Goal: Feedback & Contribution: Submit feedback/report problem

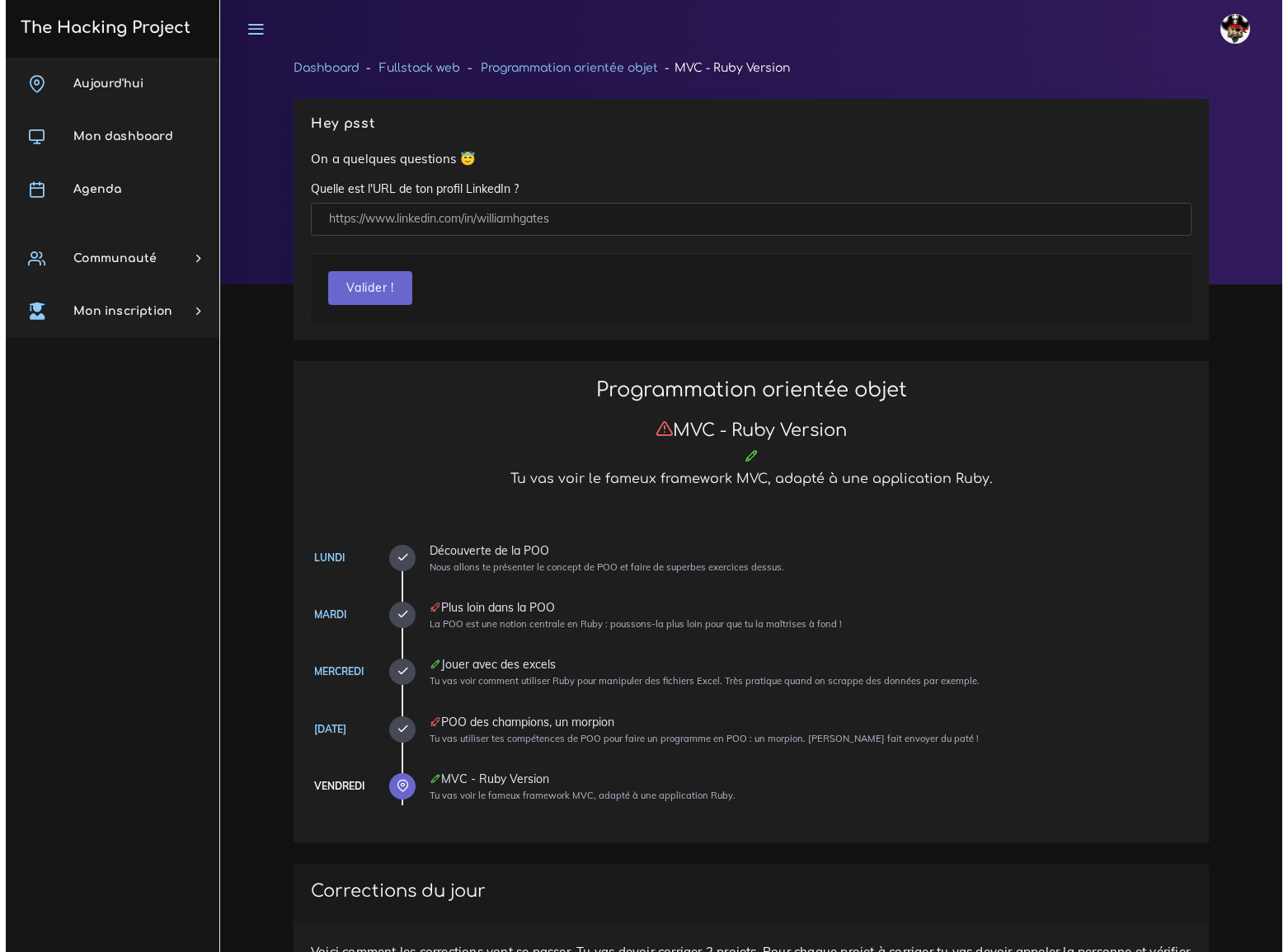
scroll to position [973, 0]
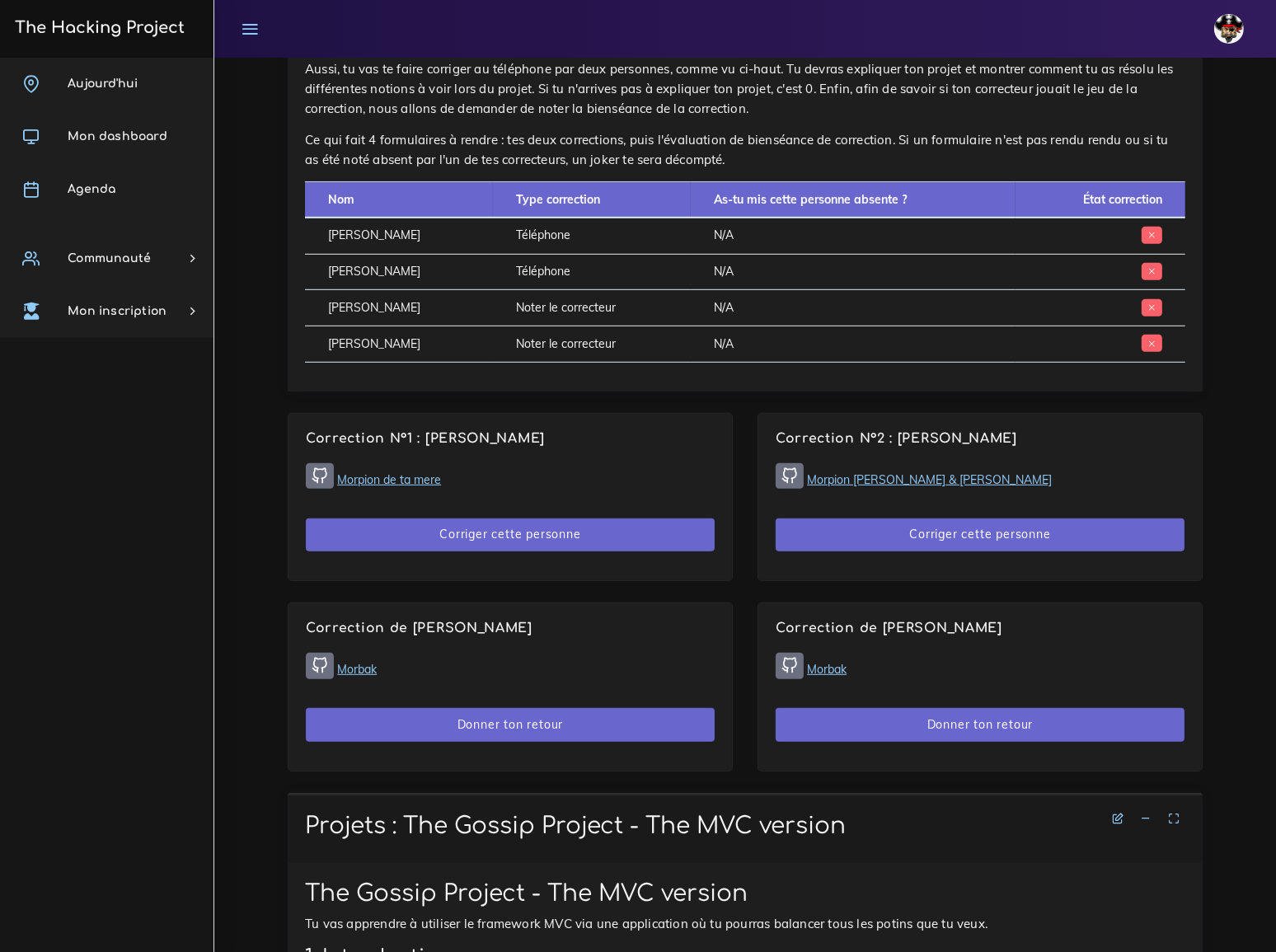
click at [926, 472] on link "Morpion Pablo Masip & Lucas Miranda" at bounding box center [929, 479] width 244 height 15
click at [956, 519] on button "Corriger cette personne" at bounding box center [980, 536] width 408 height 34
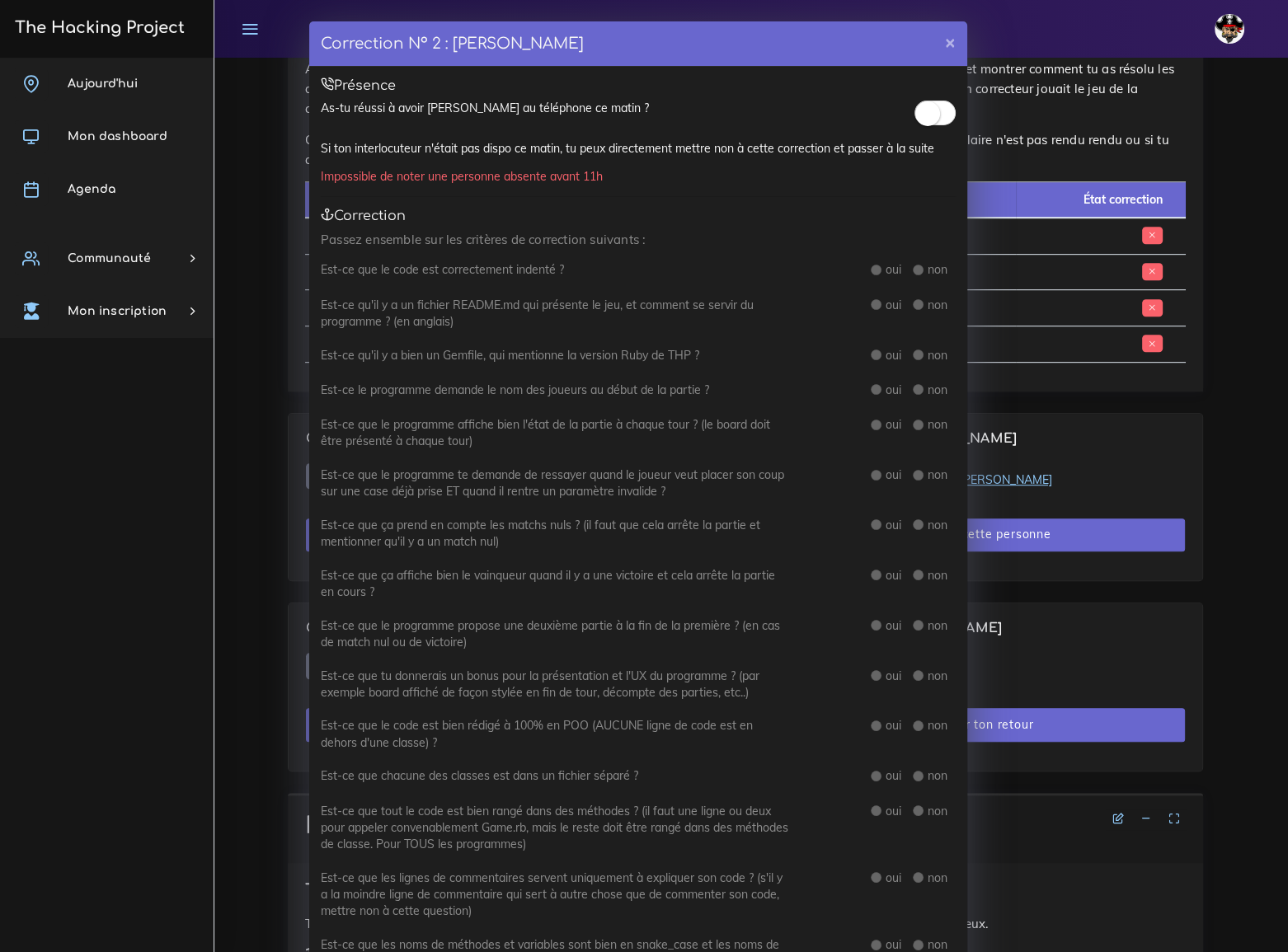
click at [924, 117] on small at bounding box center [928, 114] width 25 height 25
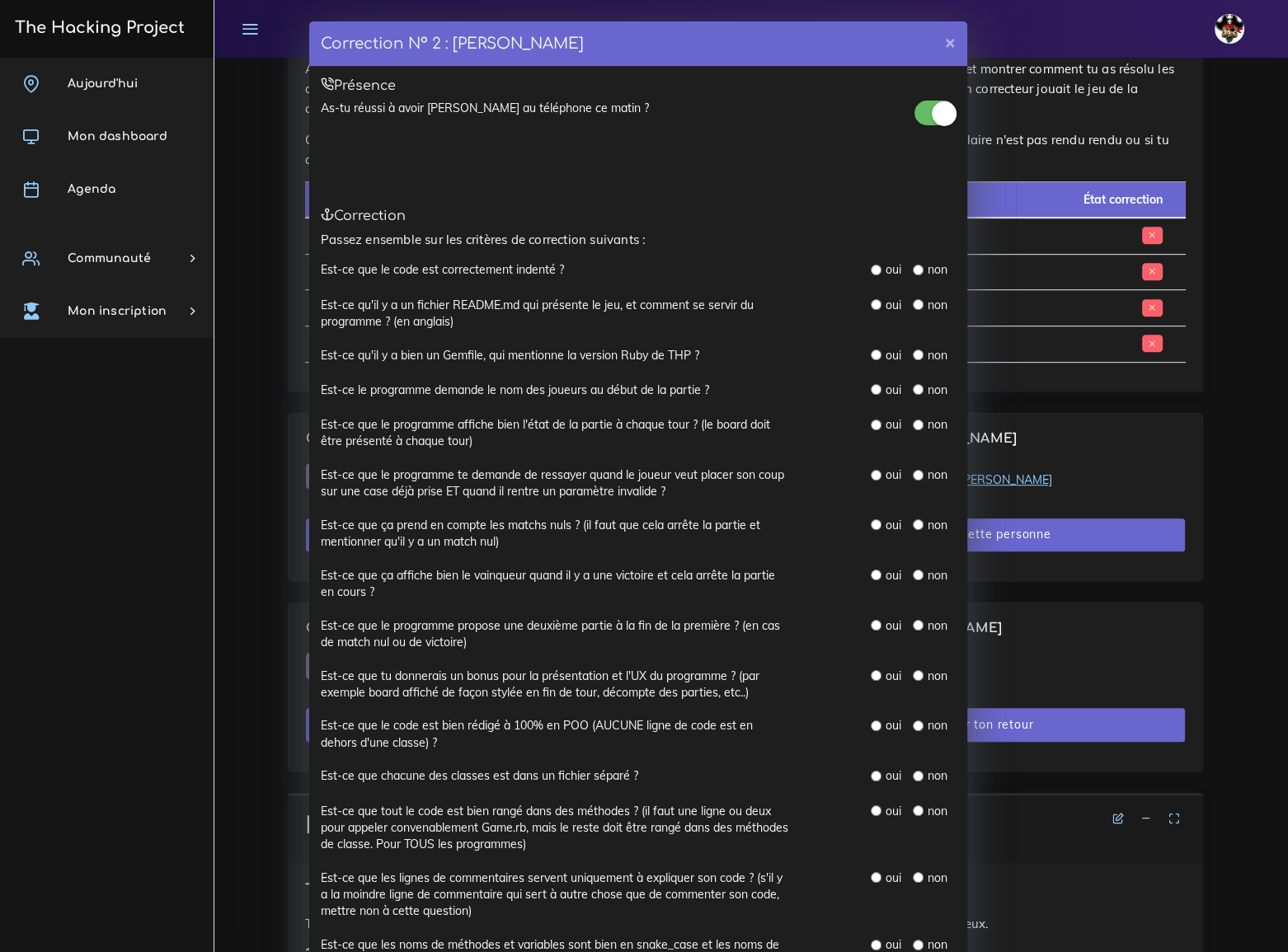
click at [871, 268] on input "radio" at bounding box center [876, 270] width 11 height 11
radio input "true"
click at [871, 302] on input "radio" at bounding box center [876, 304] width 11 height 11
radio input "true"
click at [871, 354] on input "radio" at bounding box center [876, 355] width 11 height 11
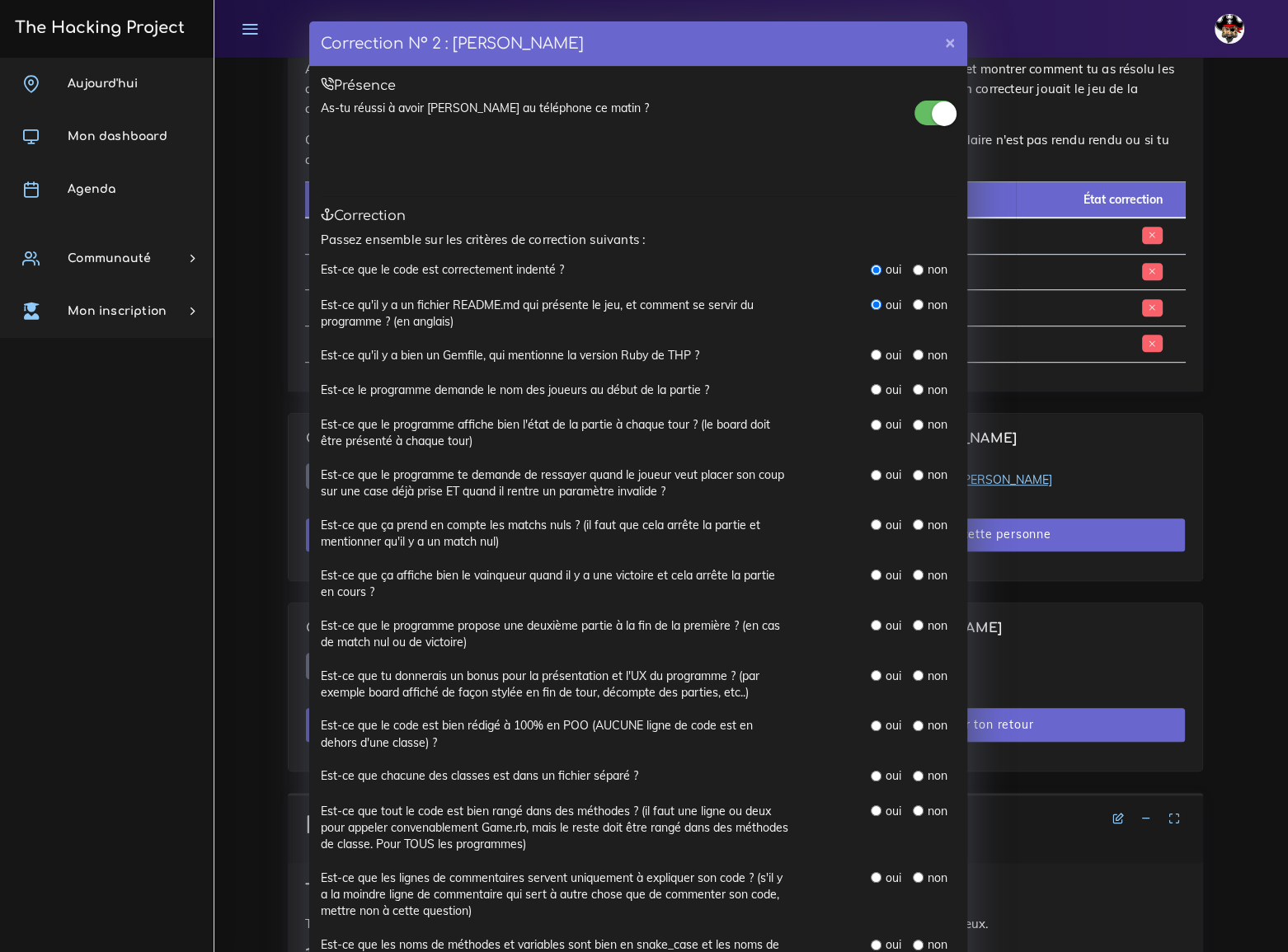
radio input "true"
click at [871, 390] on input "radio" at bounding box center [876, 390] width 11 height 11
radio input "true"
click at [871, 420] on input "radio" at bounding box center [876, 425] width 11 height 11
radio input "true"
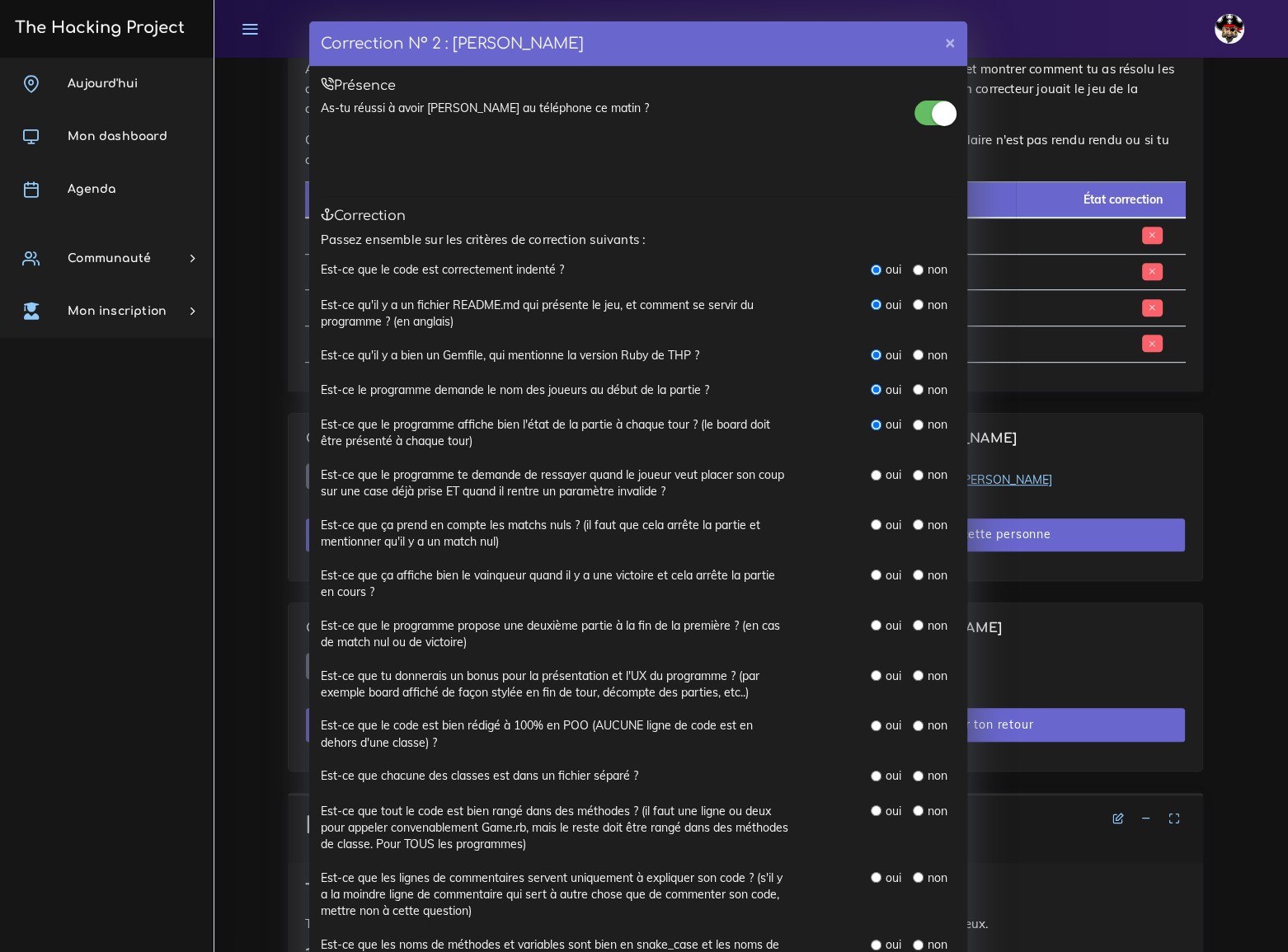
click at [871, 471] on input "radio" at bounding box center [876, 476] width 11 height 11
radio input "true"
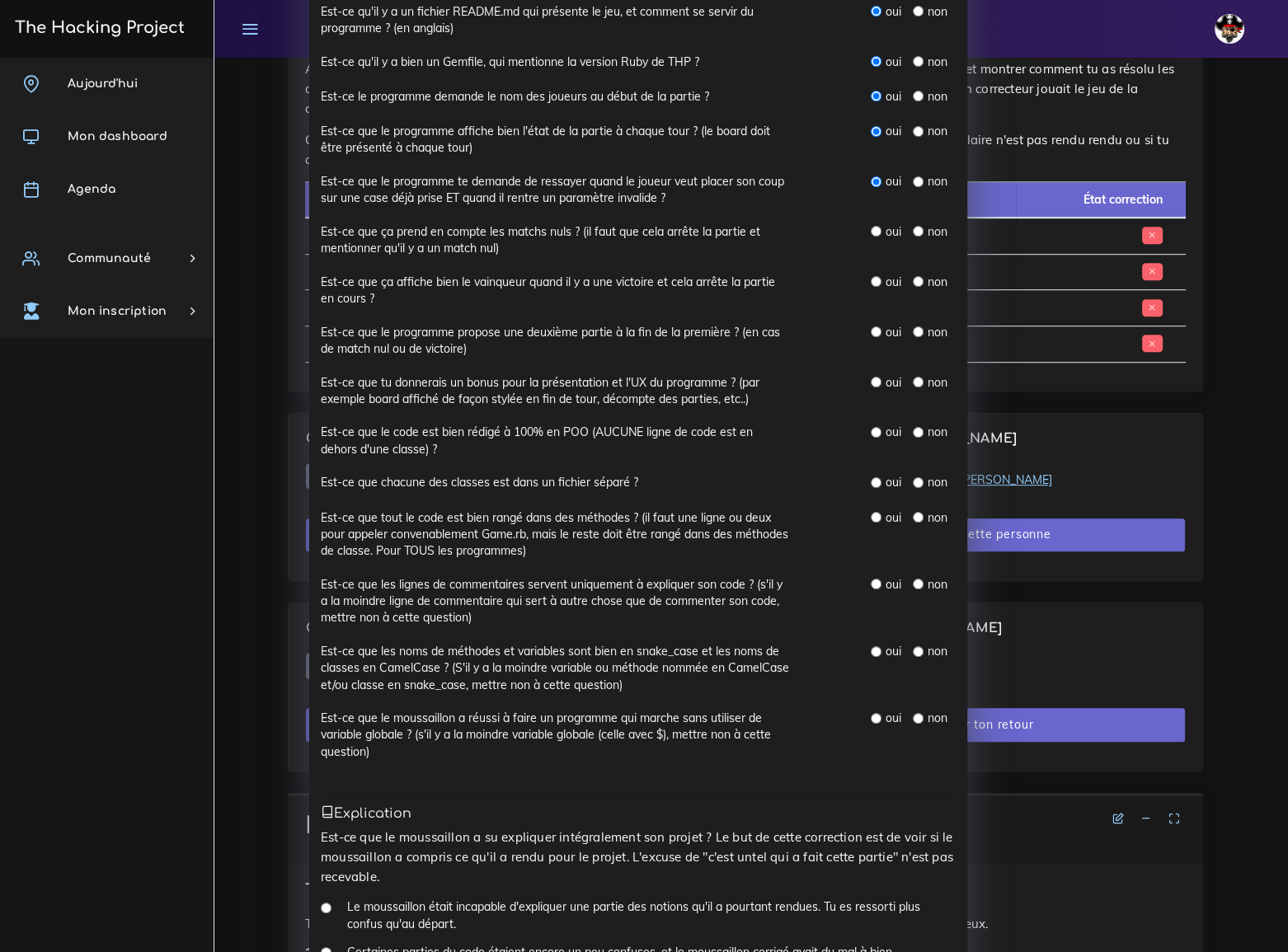
scroll to position [299, 0]
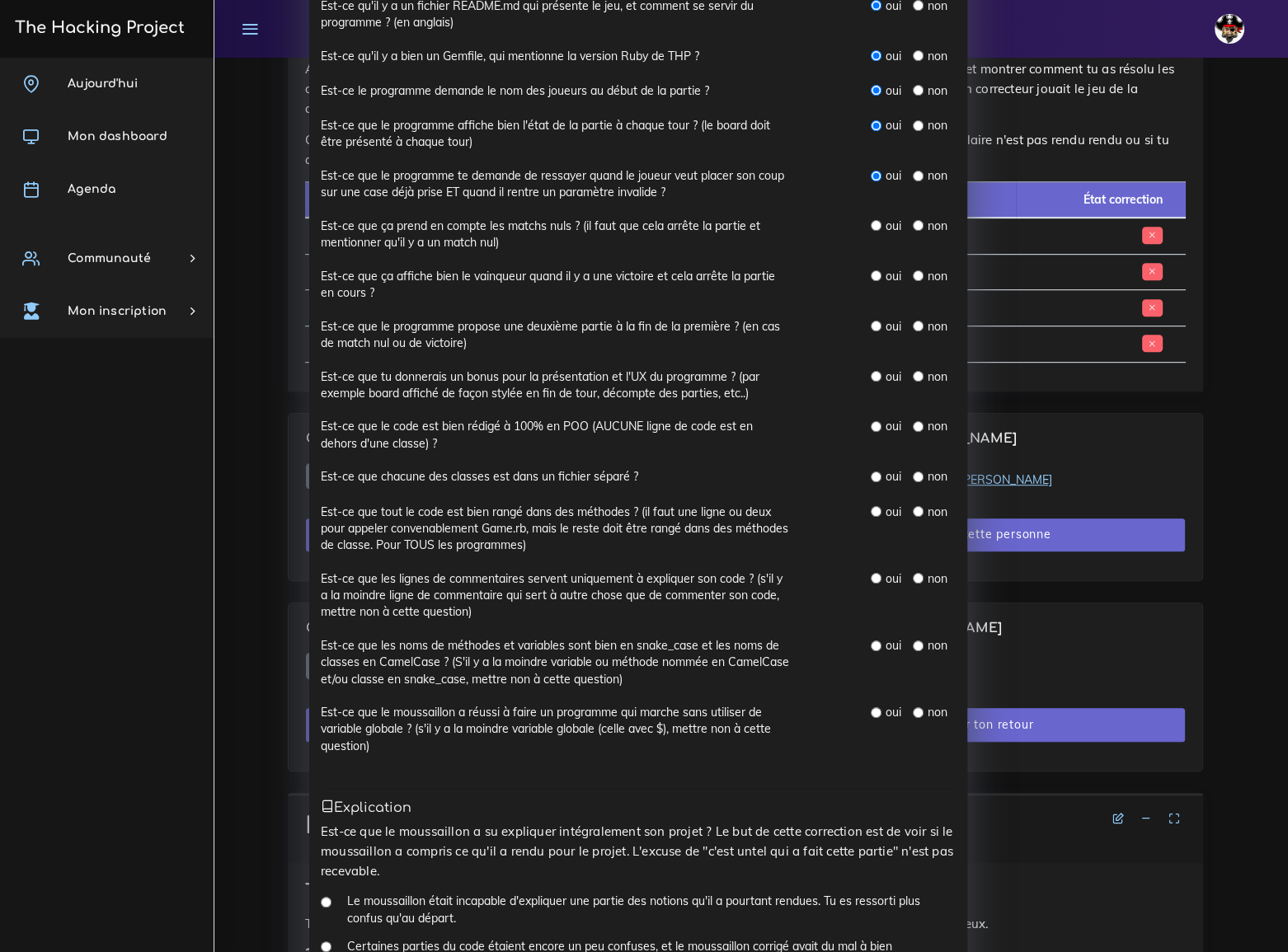
drag, startPoint x: 866, startPoint y: 221, endPoint x: 869, endPoint y: 252, distance: 31.1
click at [871, 221] on input "radio" at bounding box center [876, 226] width 11 height 11
radio input "true"
click at [871, 272] on input "radio" at bounding box center [876, 276] width 11 height 11
radio input "true"
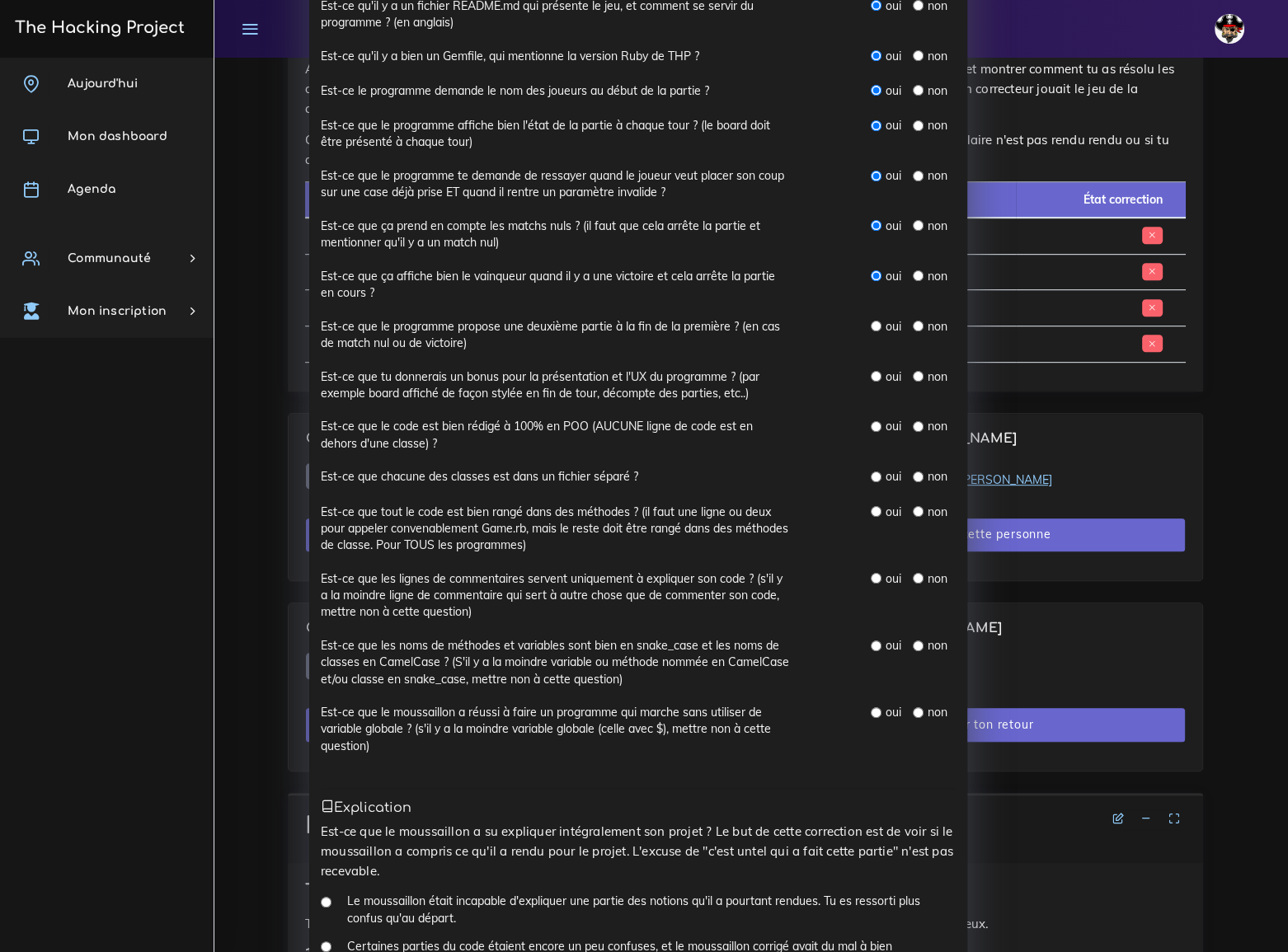
click at [871, 321] on input "radio" at bounding box center [876, 326] width 11 height 11
radio input "true"
click at [871, 371] on input "radio" at bounding box center [876, 376] width 11 height 11
radio input "true"
drag, startPoint x: 872, startPoint y: 418, endPoint x: 874, endPoint y: 426, distance: 8.2
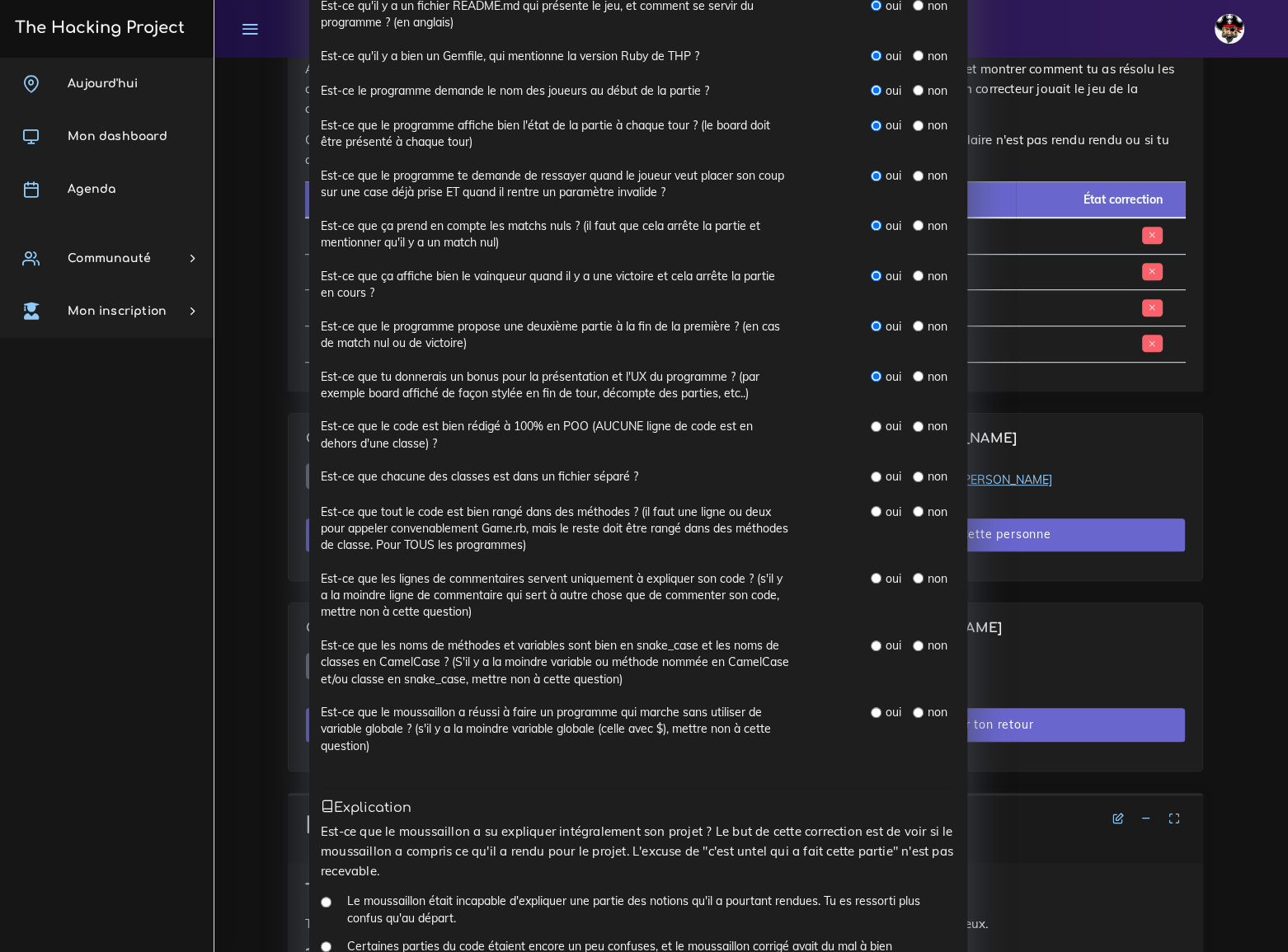
click at [872, 421] on input "radio" at bounding box center [876, 426] width 11 height 11
radio input "true"
drag, startPoint x: 874, startPoint y: 473, endPoint x: 872, endPoint y: 494, distance: 21.1
click at [874, 473] on input "radio" at bounding box center [876, 476] width 11 height 11
radio input "true"
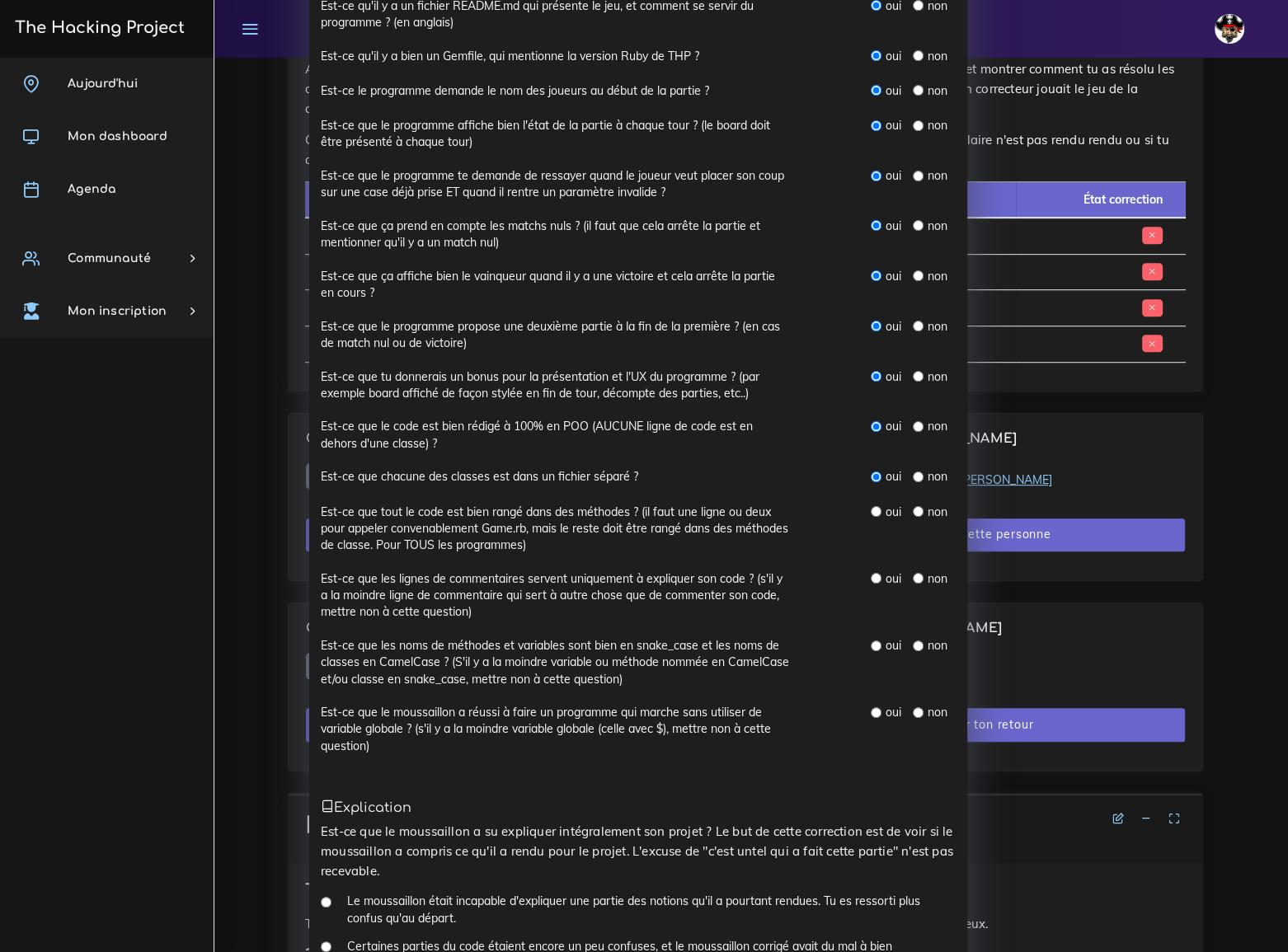
click at [871, 509] on input "radio" at bounding box center [876, 511] width 11 height 11
radio input "true"
click at [876, 572] on div "oui" at bounding box center [885, 579] width 30 height 16
click at [871, 642] on input "radio" at bounding box center [876, 646] width 11 height 11
radio input "true"
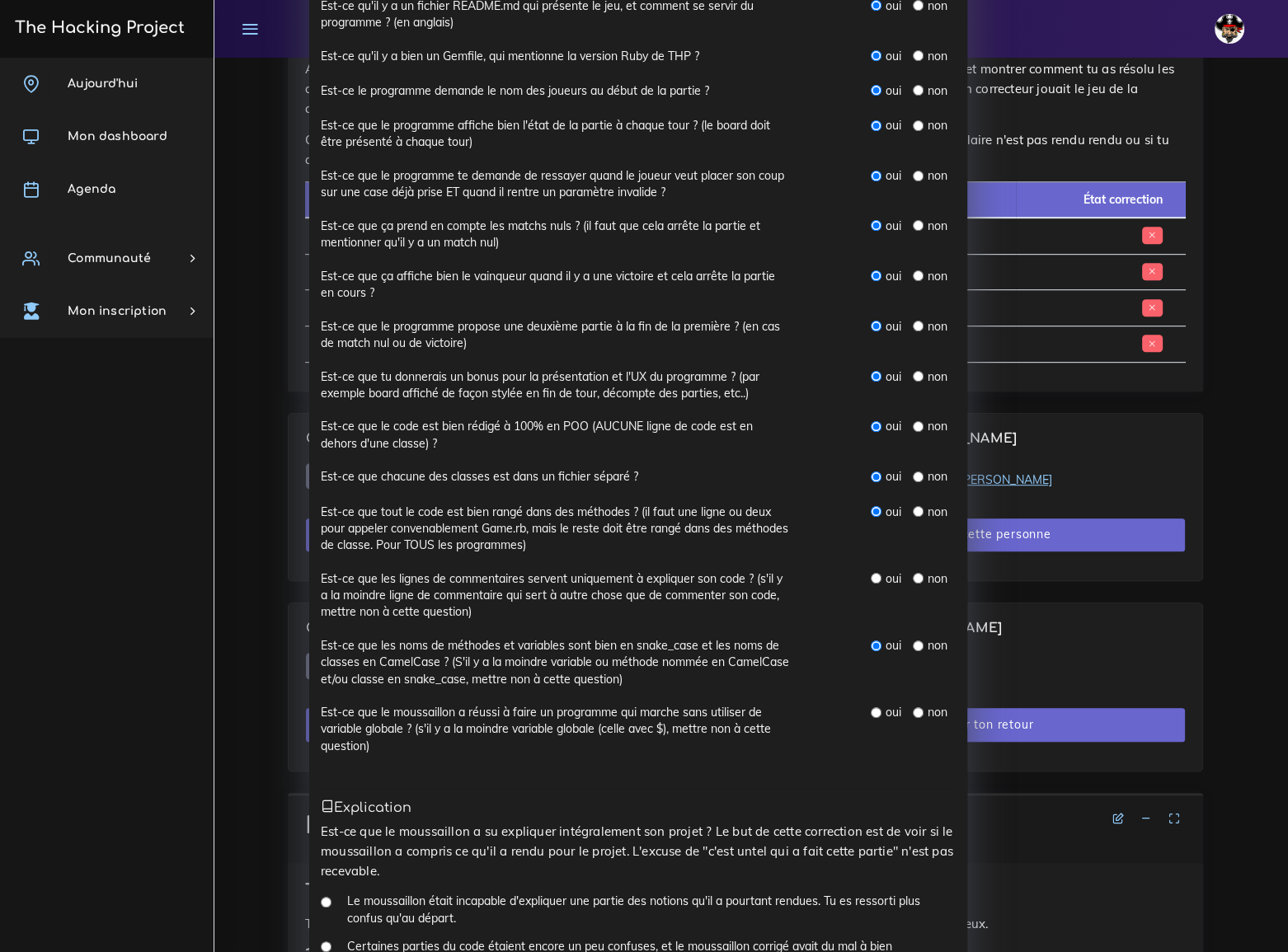
click at [871, 576] on input "radio" at bounding box center [876, 579] width 11 height 11
radio input "true"
click at [872, 708] on input "radio" at bounding box center [876, 713] width 11 height 11
radio input "true"
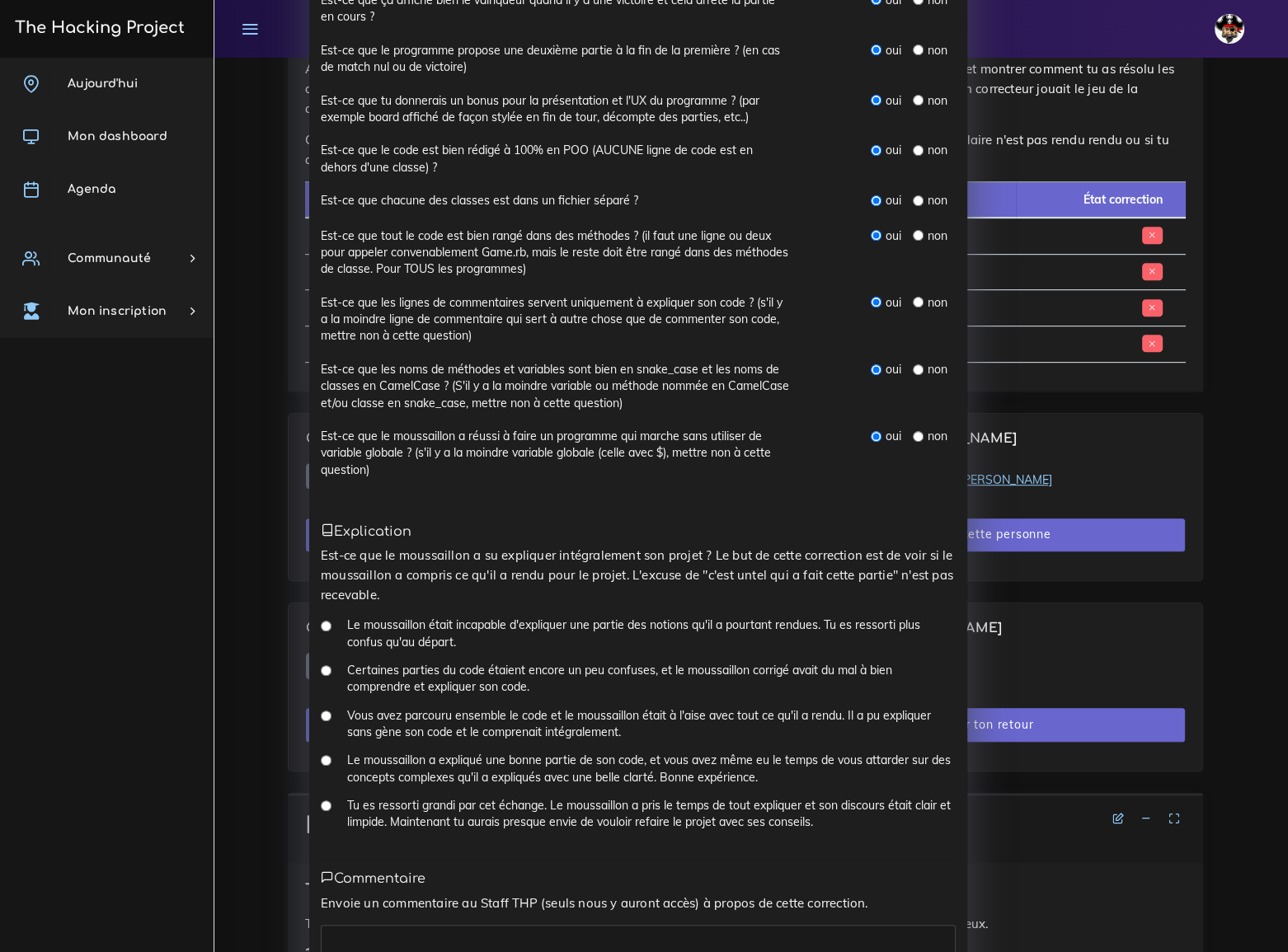
scroll to position [655, 0]
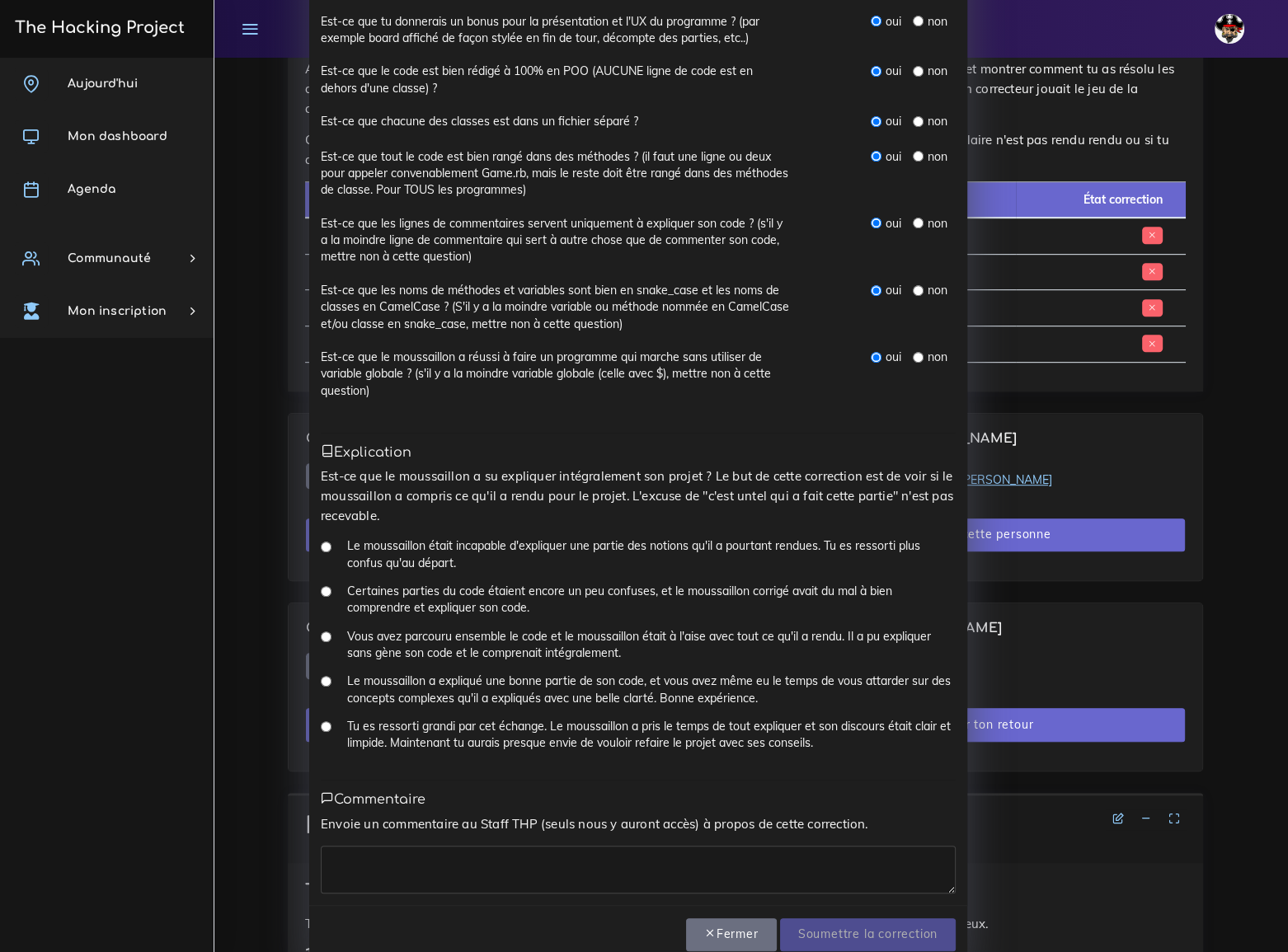
click at [321, 721] on input "Tu es ressorti grandi par cet échange. Le moussaillon a pris le temps de tout e…" at bounding box center [326, 726] width 11 height 11
radio input "true"
click at [339, 845] on textarea at bounding box center [638, 869] width 635 height 47
click at [453, 845] on textarea at bounding box center [638, 869] width 635 height 47
type textarea "très bien"
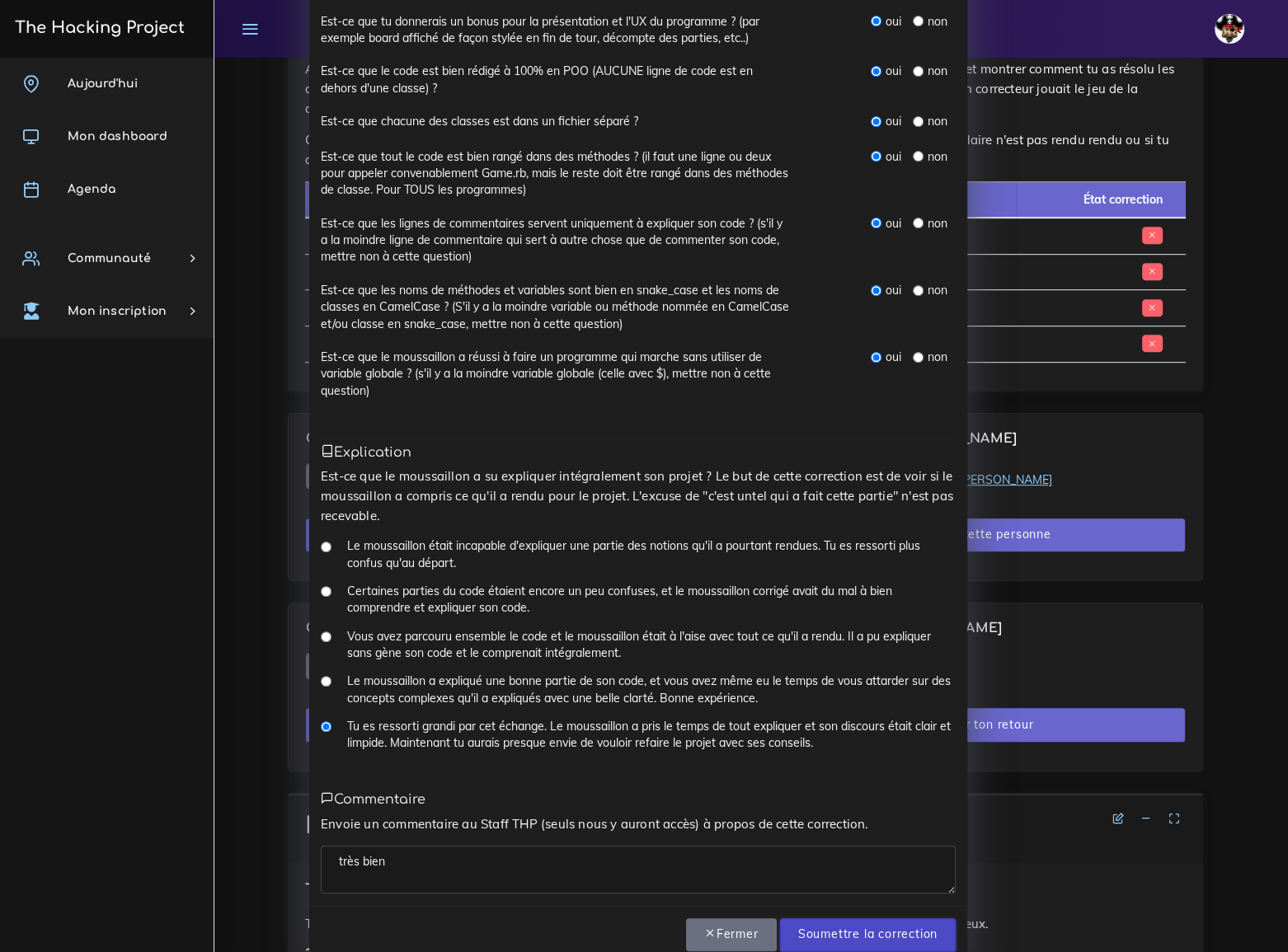
click at [857, 918] on input "Soumettre la correction" at bounding box center [868, 935] width 176 height 34
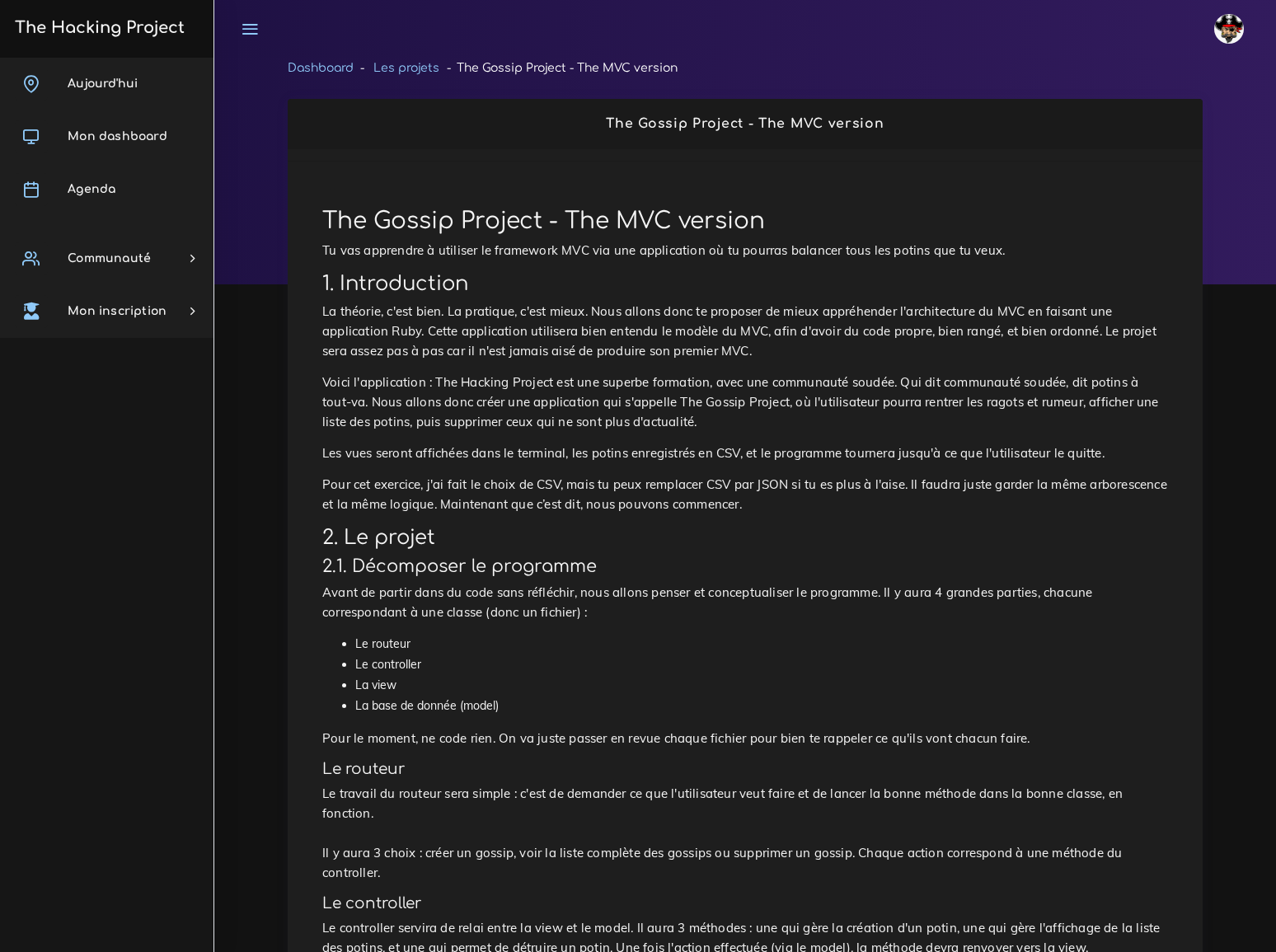
scroll to position [4657, 0]
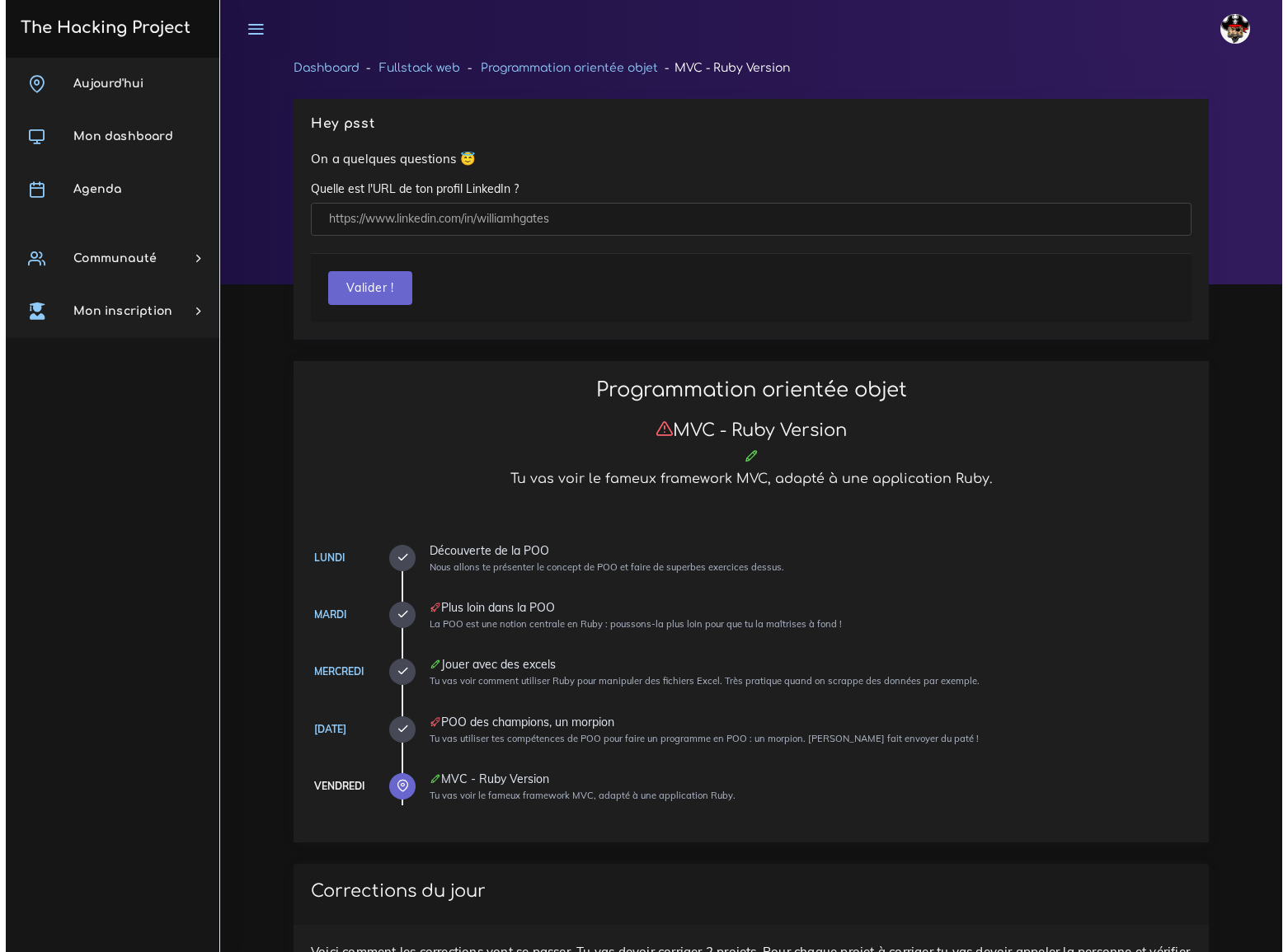
scroll to position [973, 0]
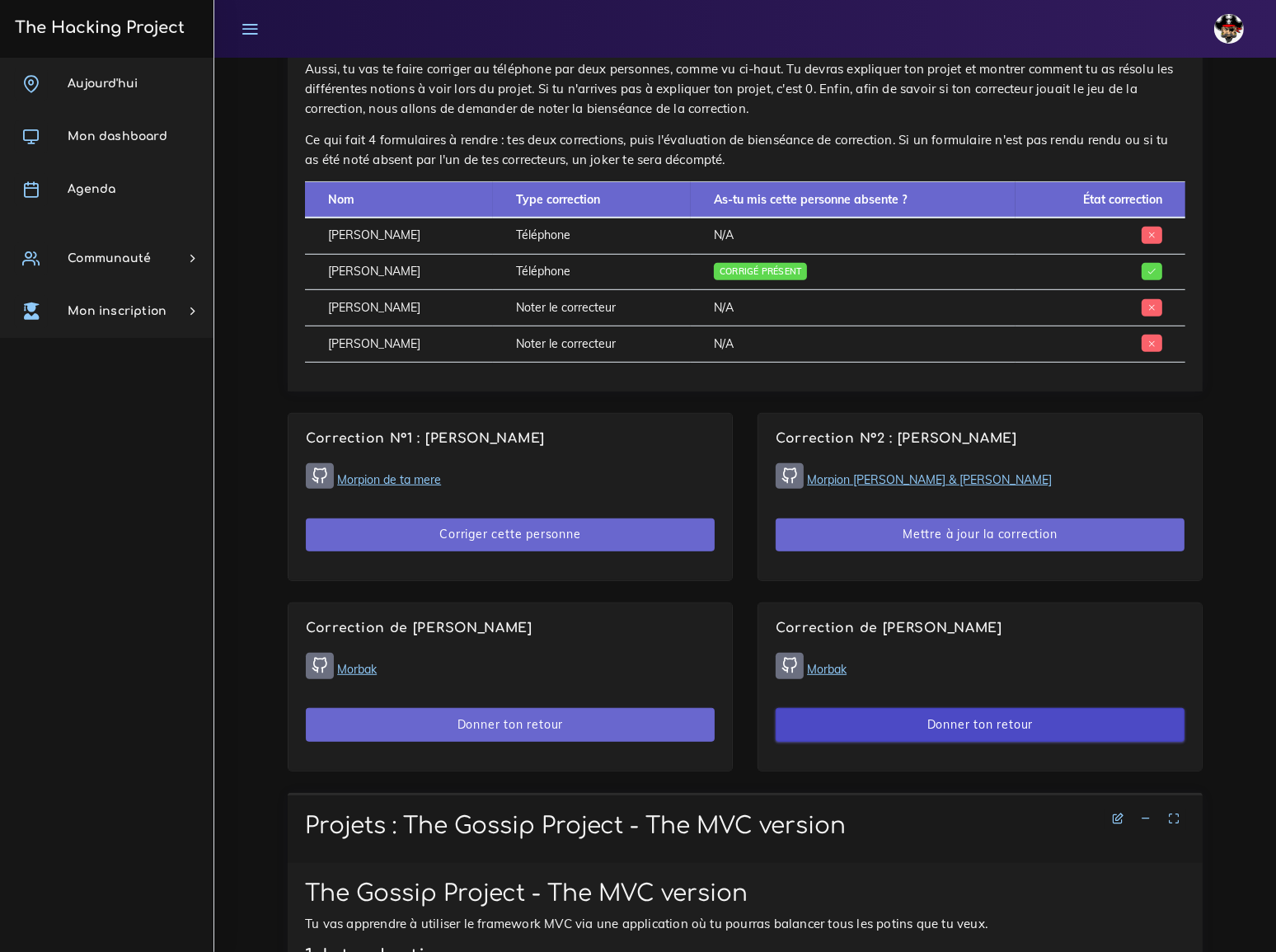
click at [1007, 708] on button "Donner ton retour" at bounding box center [980, 725] width 408 height 34
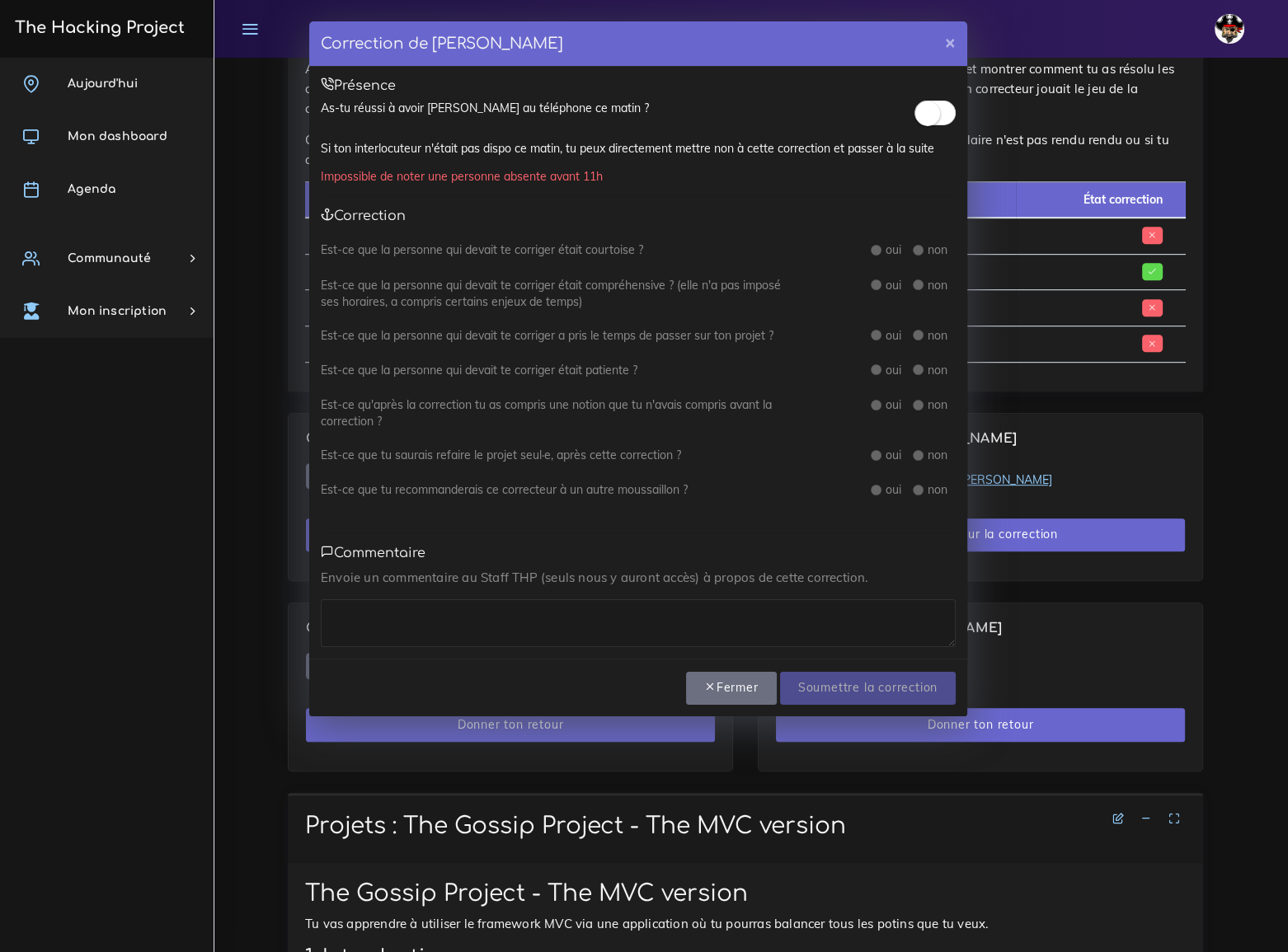
click at [949, 114] on span at bounding box center [935, 113] width 41 height 25
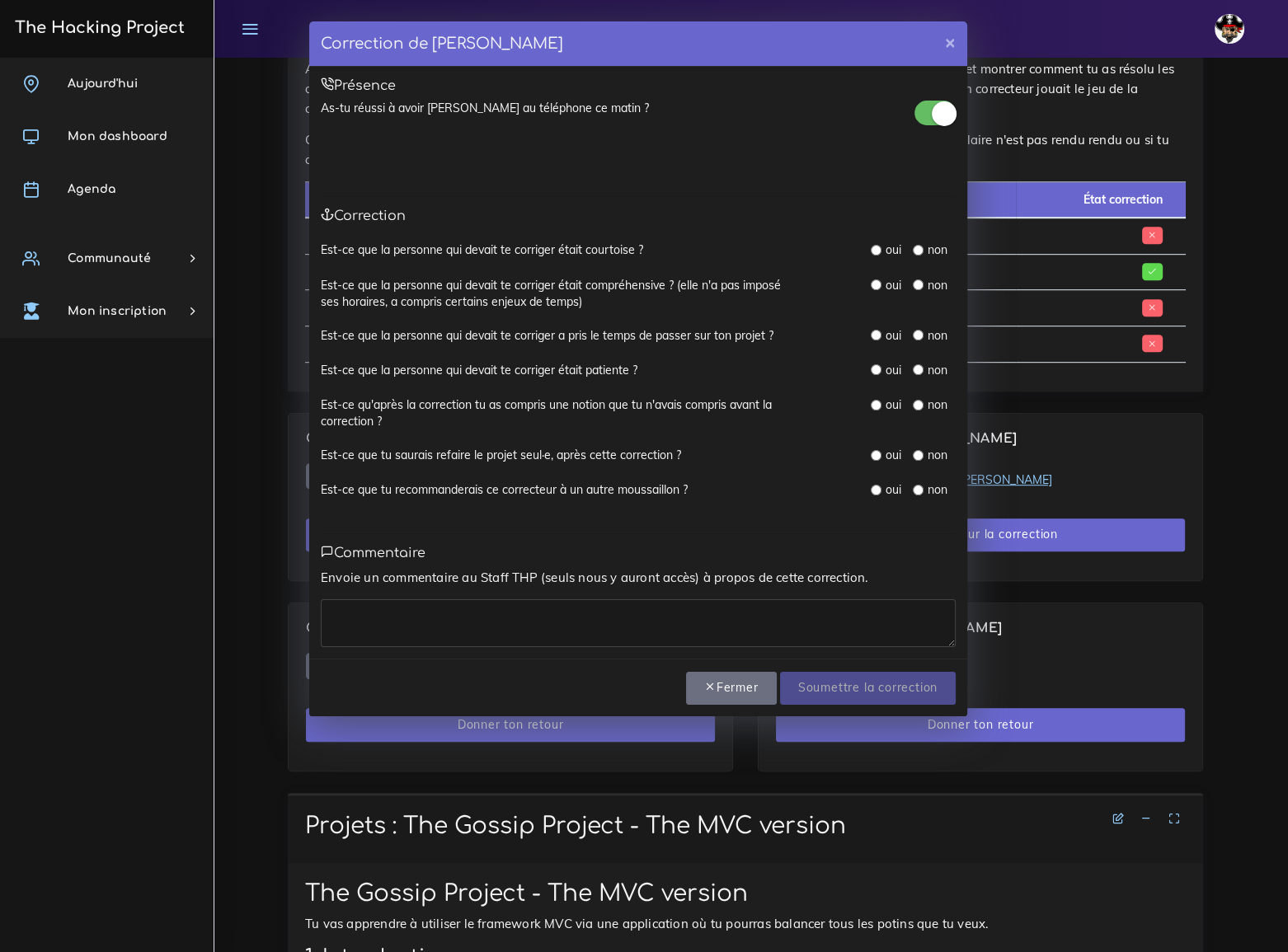
click at [874, 250] on input "radio" at bounding box center [876, 250] width 11 height 11
radio input "true"
click at [875, 285] on input "radio" at bounding box center [876, 285] width 11 height 11
radio input "true"
click at [874, 330] on input "radio" at bounding box center [876, 335] width 11 height 11
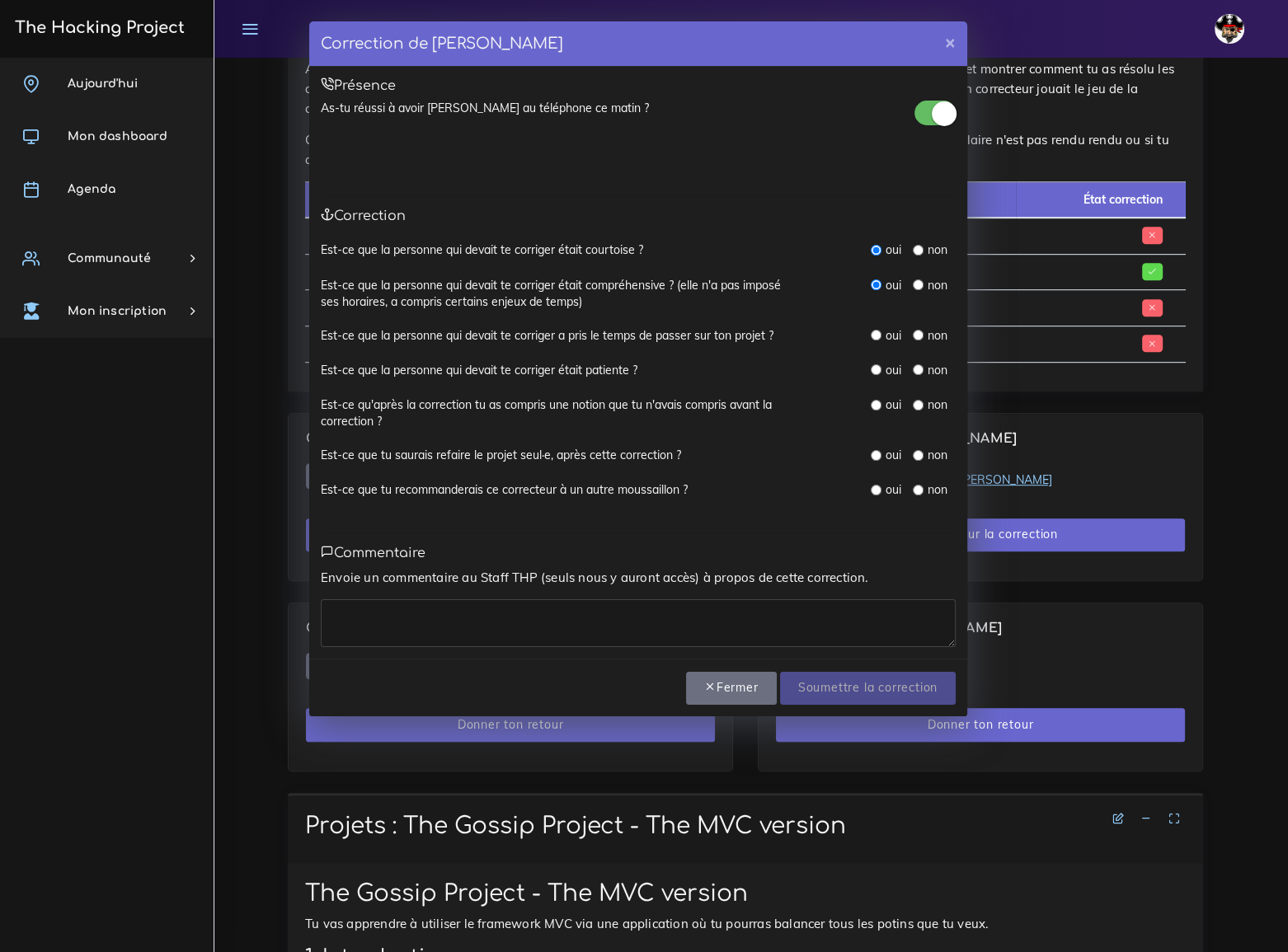
radio input "true"
click at [874, 372] on input "radio" at bounding box center [876, 370] width 11 height 11
radio input "true"
click at [873, 407] on input "radio" at bounding box center [876, 405] width 11 height 11
radio input "true"
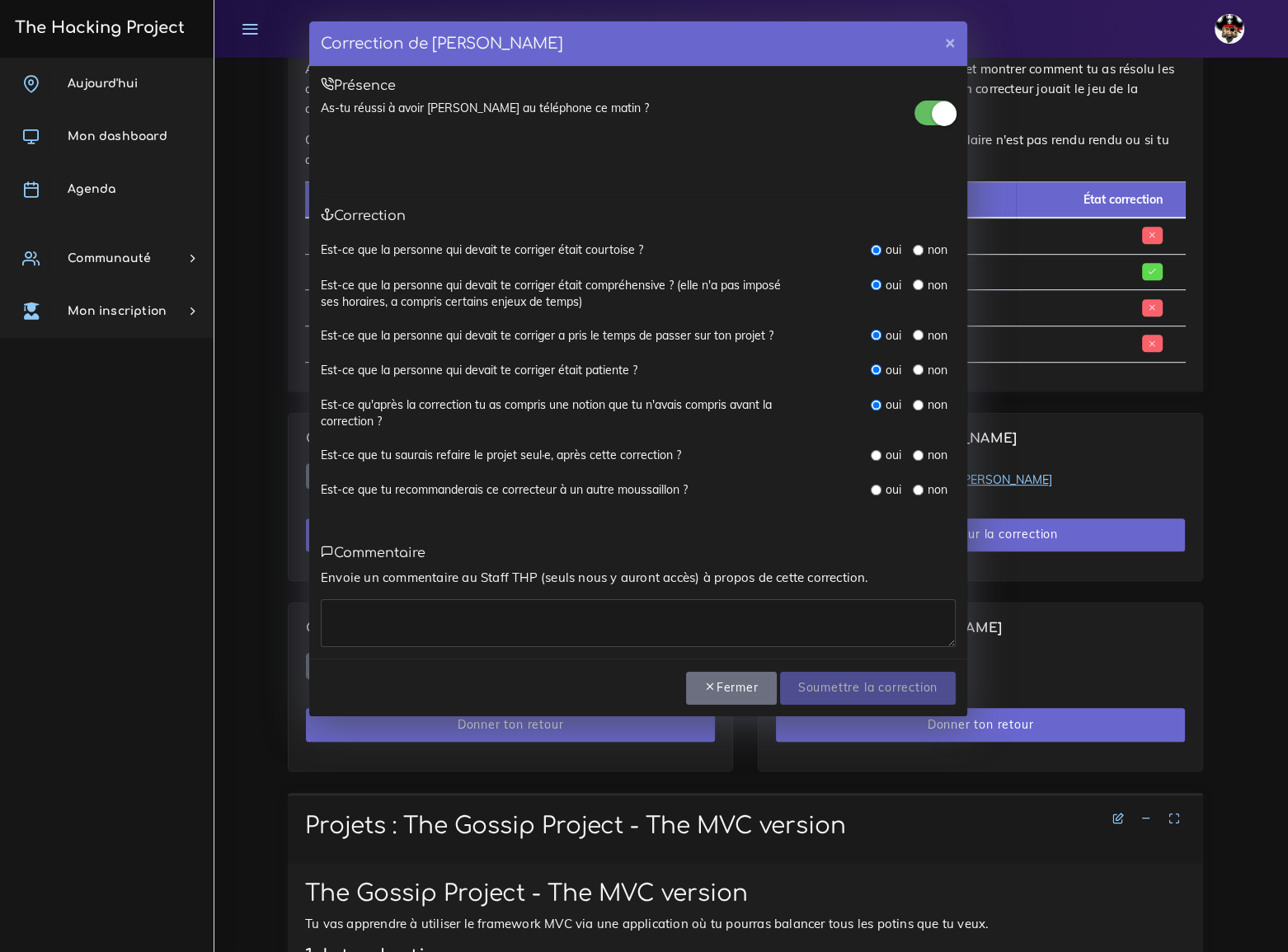
click at [873, 459] on input "radio" at bounding box center [876, 455] width 11 height 11
radio input "true"
click at [873, 490] on input "radio" at bounding box center [876, 490] width 11 height 11
radio input "true"
click at [374, 618] on textarea at bounding box center [638, 622] width 635 height 47
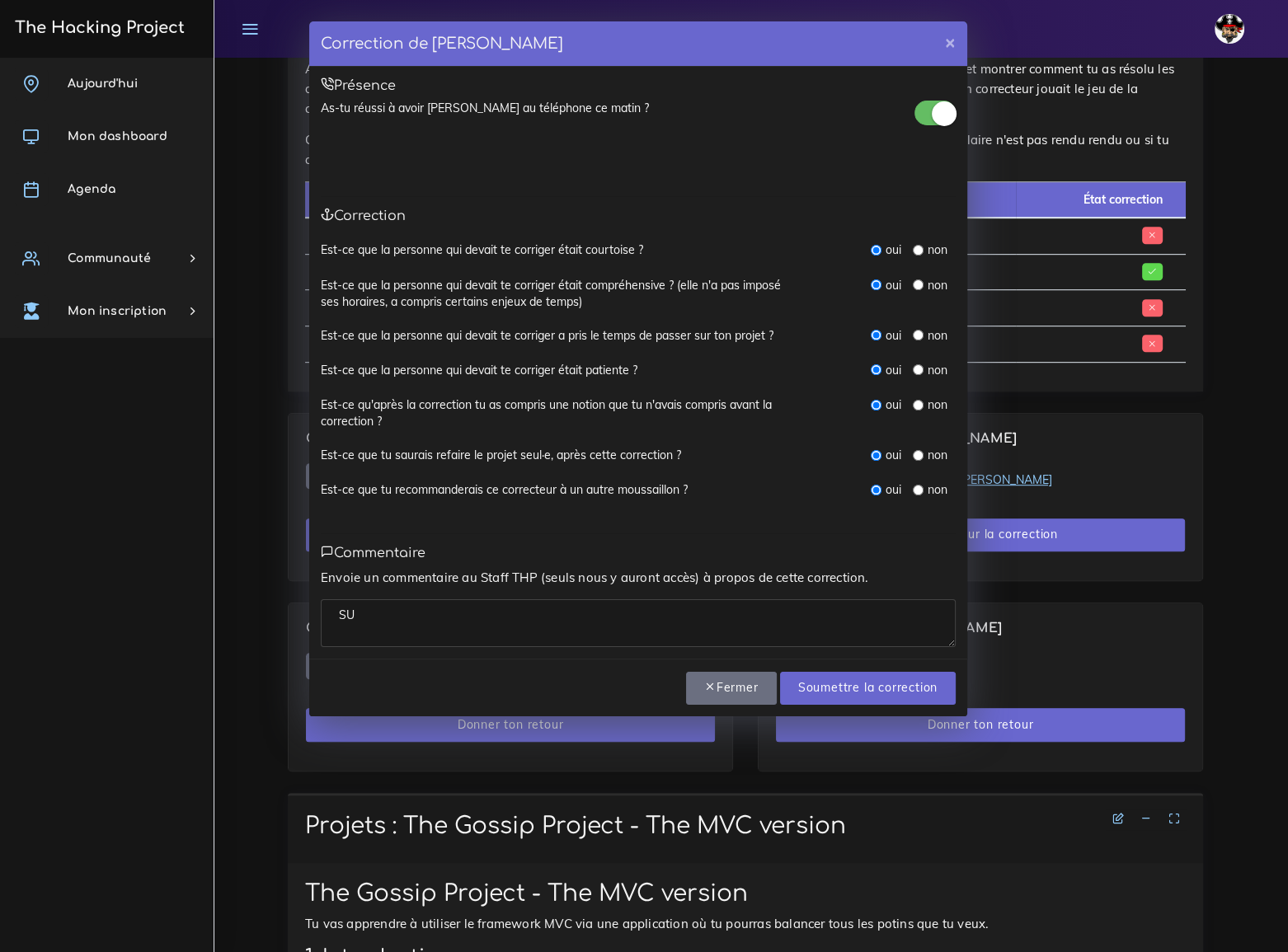
type textarea "S"
type textarea "super et rapide"
click at [854, 680] on input "Soumettre la correction" at bounding box center [868, 689] width 176 height 34
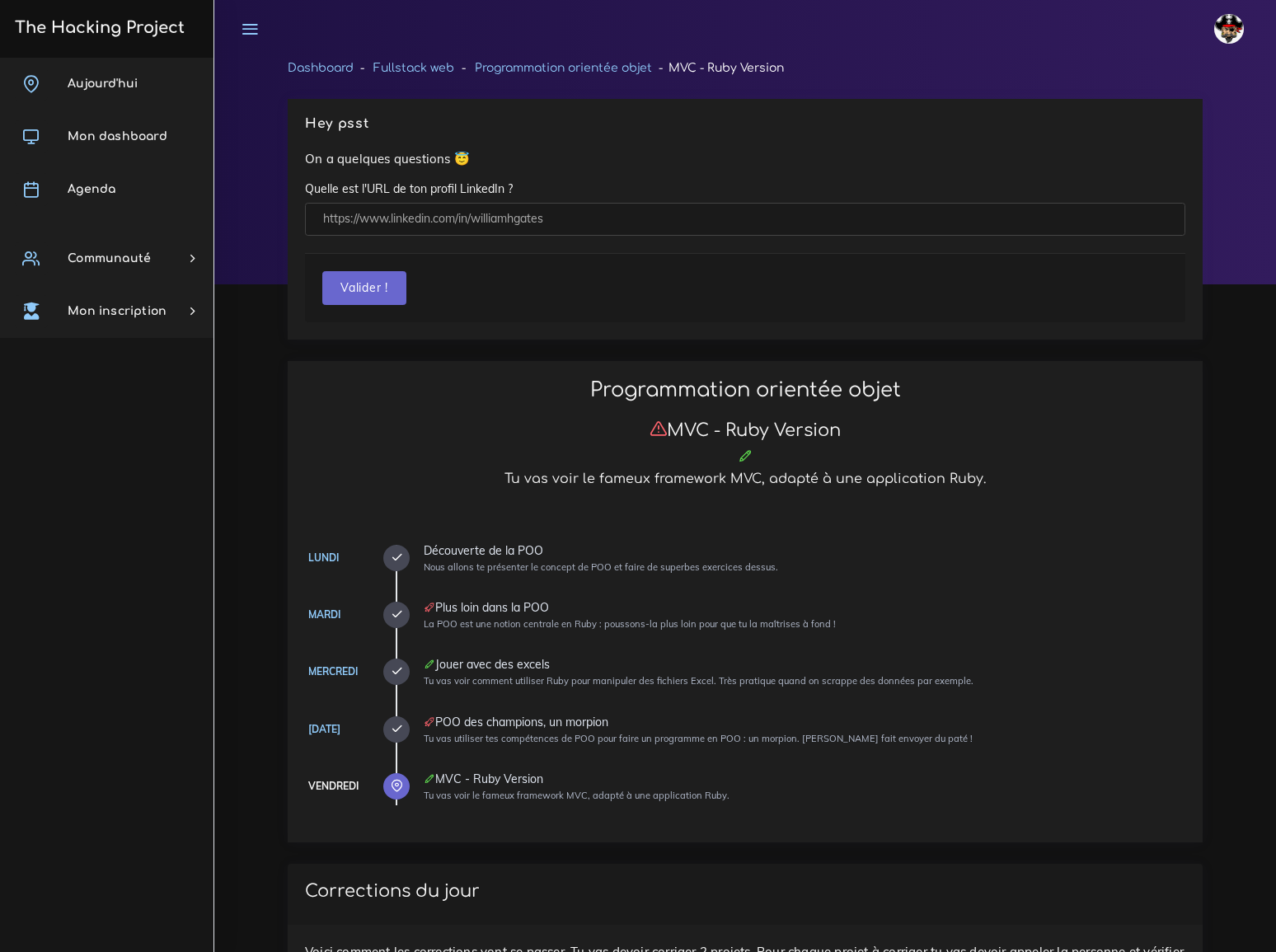
scroll to position [973, 0]
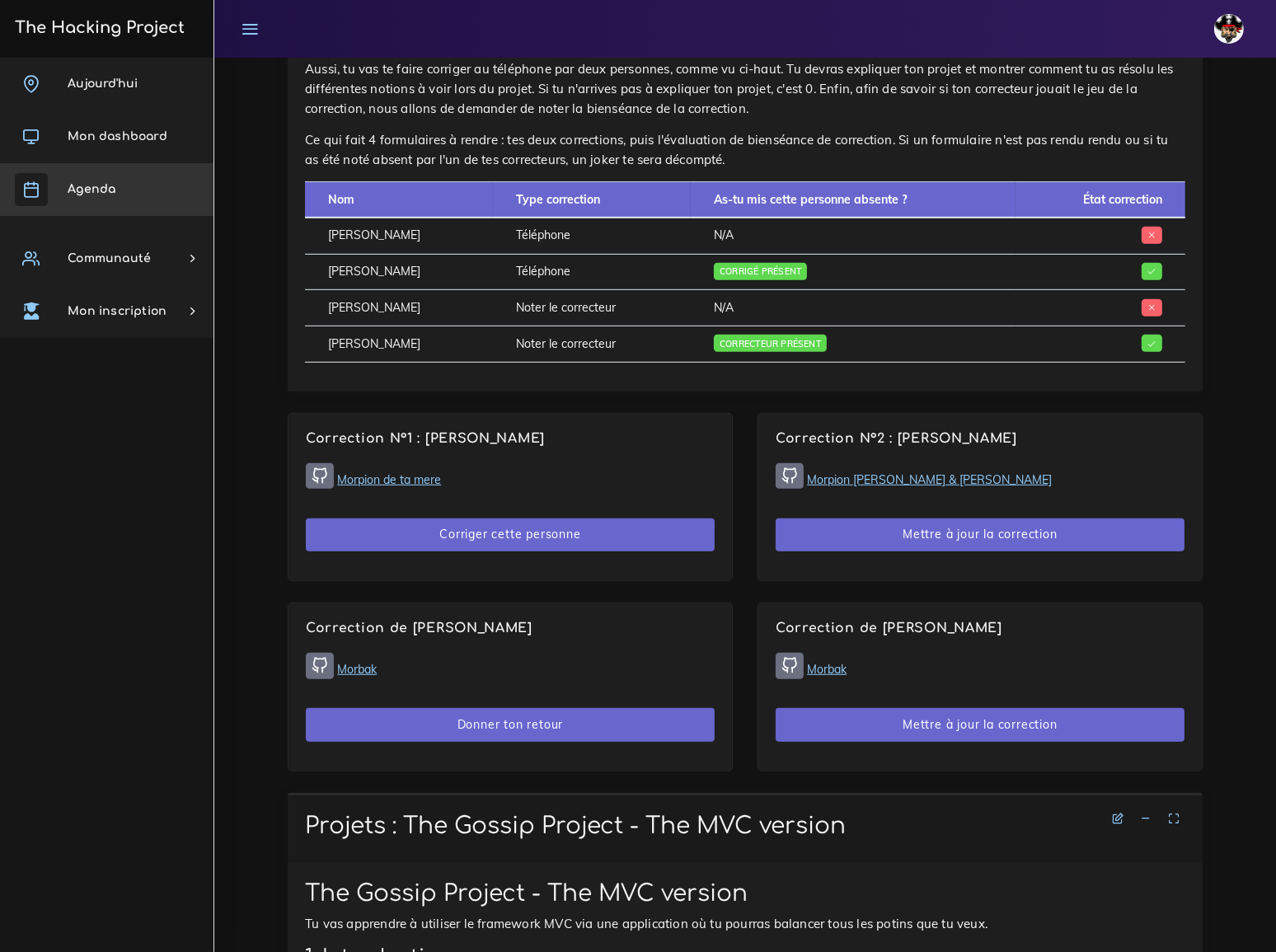
click at [87, 176] on link "Agenda" at bounding box center [107, 189] width 213 height 53
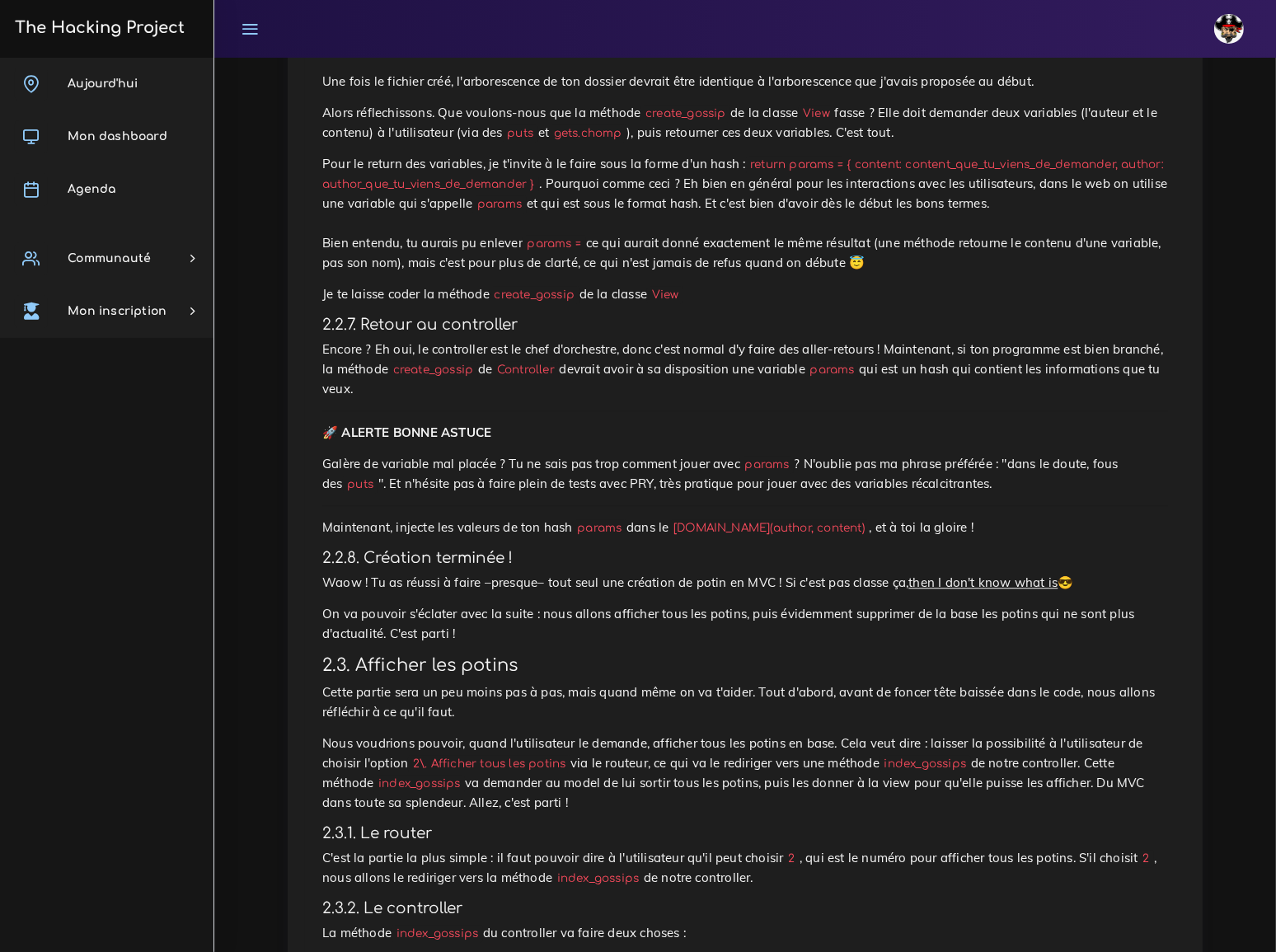
scroll to position [4730, 0]
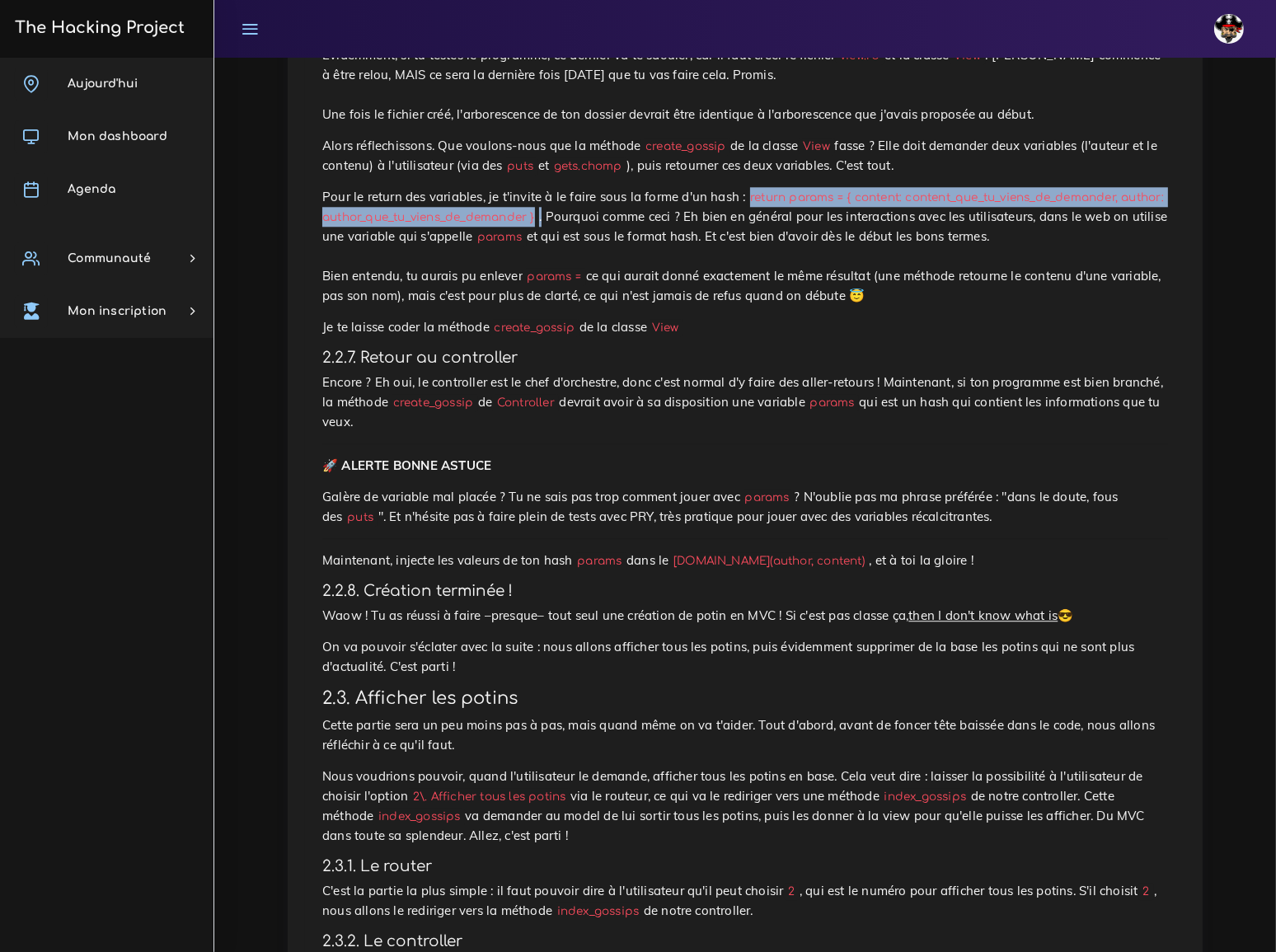
drag, startPoint x: 713, startPoint y: 149, endPoint x: 527, endPoint y: 165, distance: 186.7
click at [527, 187] on p "Pour le return des variables, je t'invite à le faire sous la forme d'un hash : …" at bounding box center [745, 246] width 845 height 119
copy p "return params = { content: content_que_tu_viens_de_demander, author: author_que…"
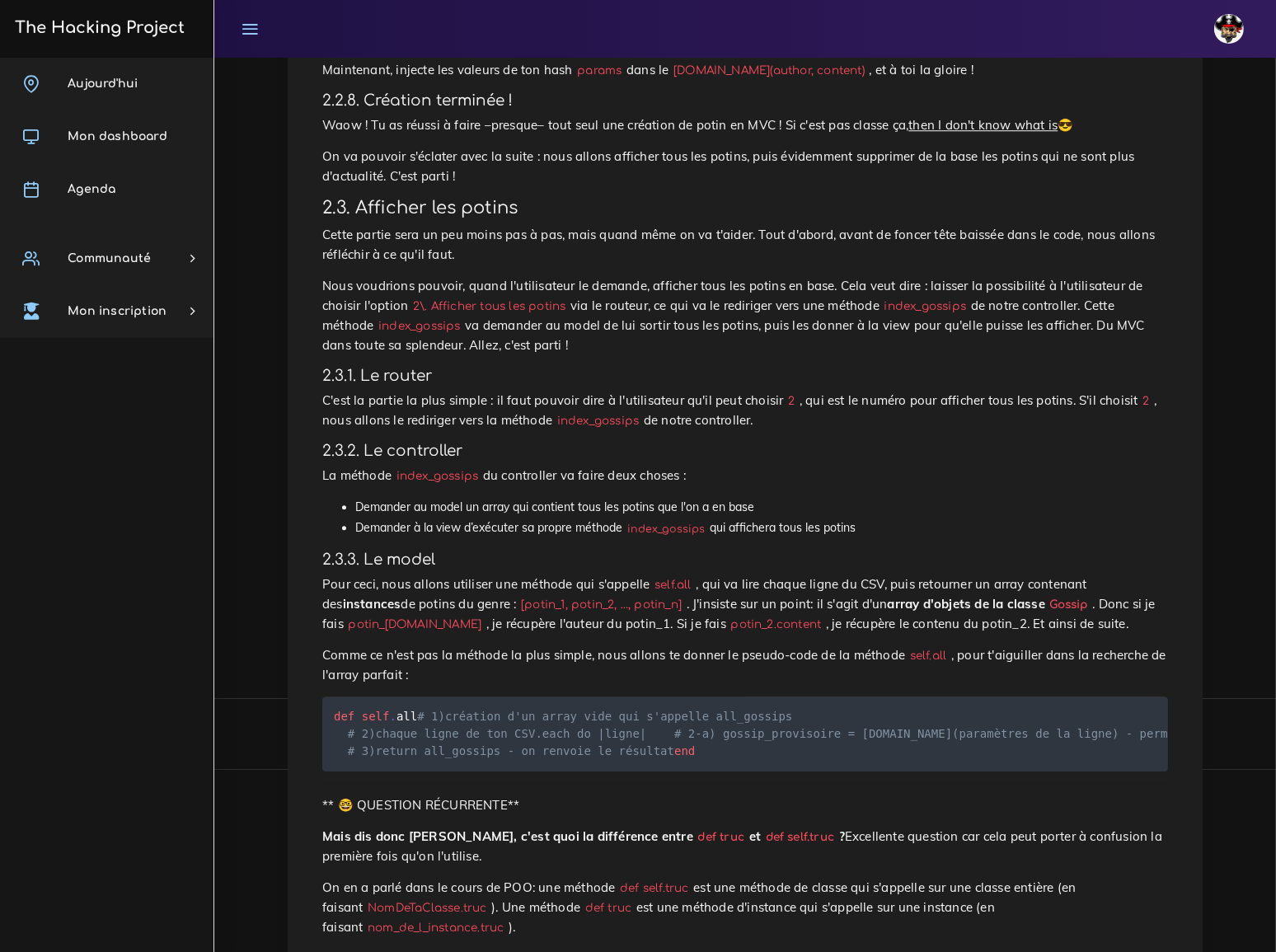
scroll to position [5253, 0]
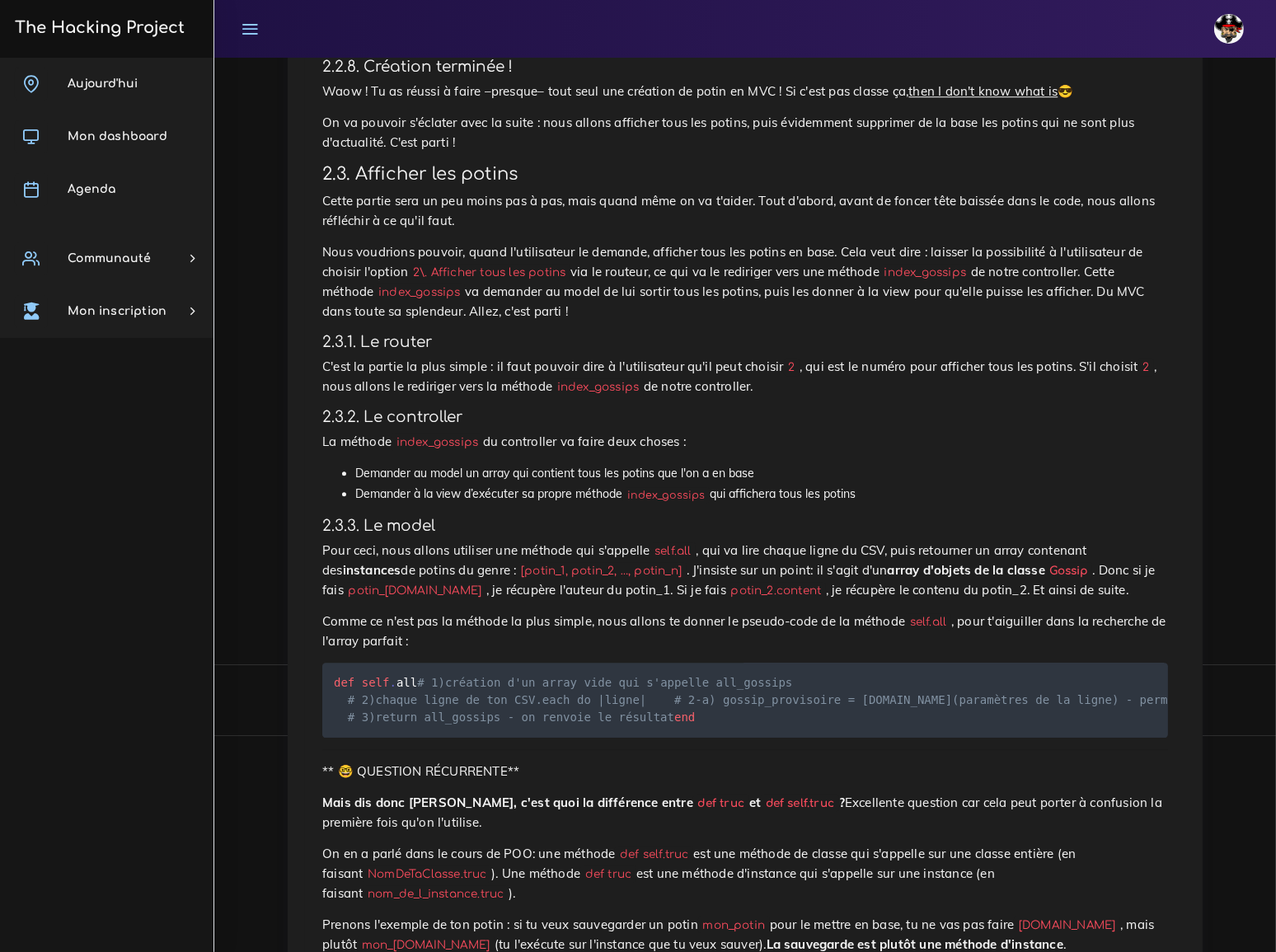
click at [879, 264] on code "index_gossips" at bounding box center [925, 272] width 91 height 17
copy p "index_gossips"
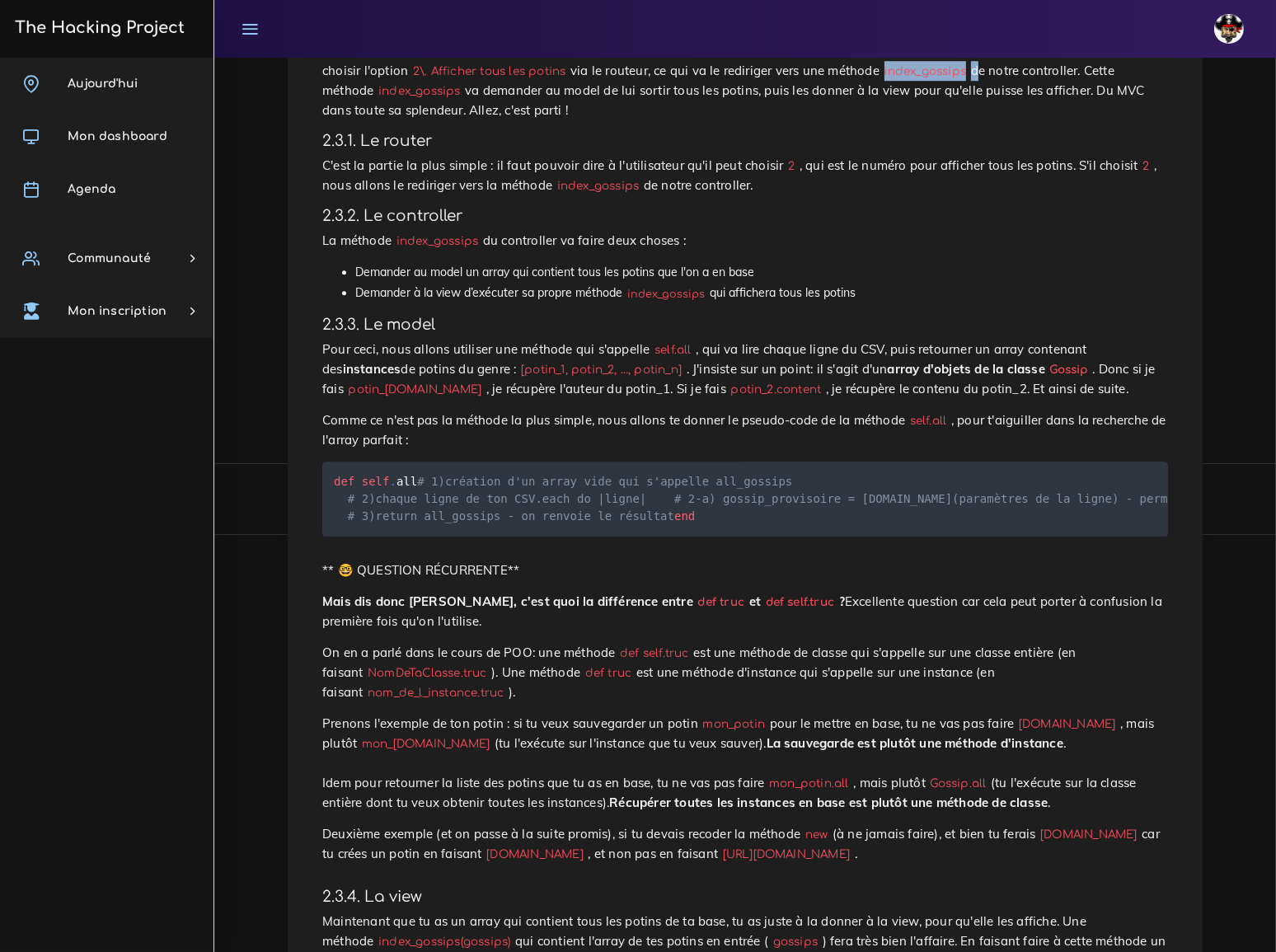
scroll to position [5460, 0]
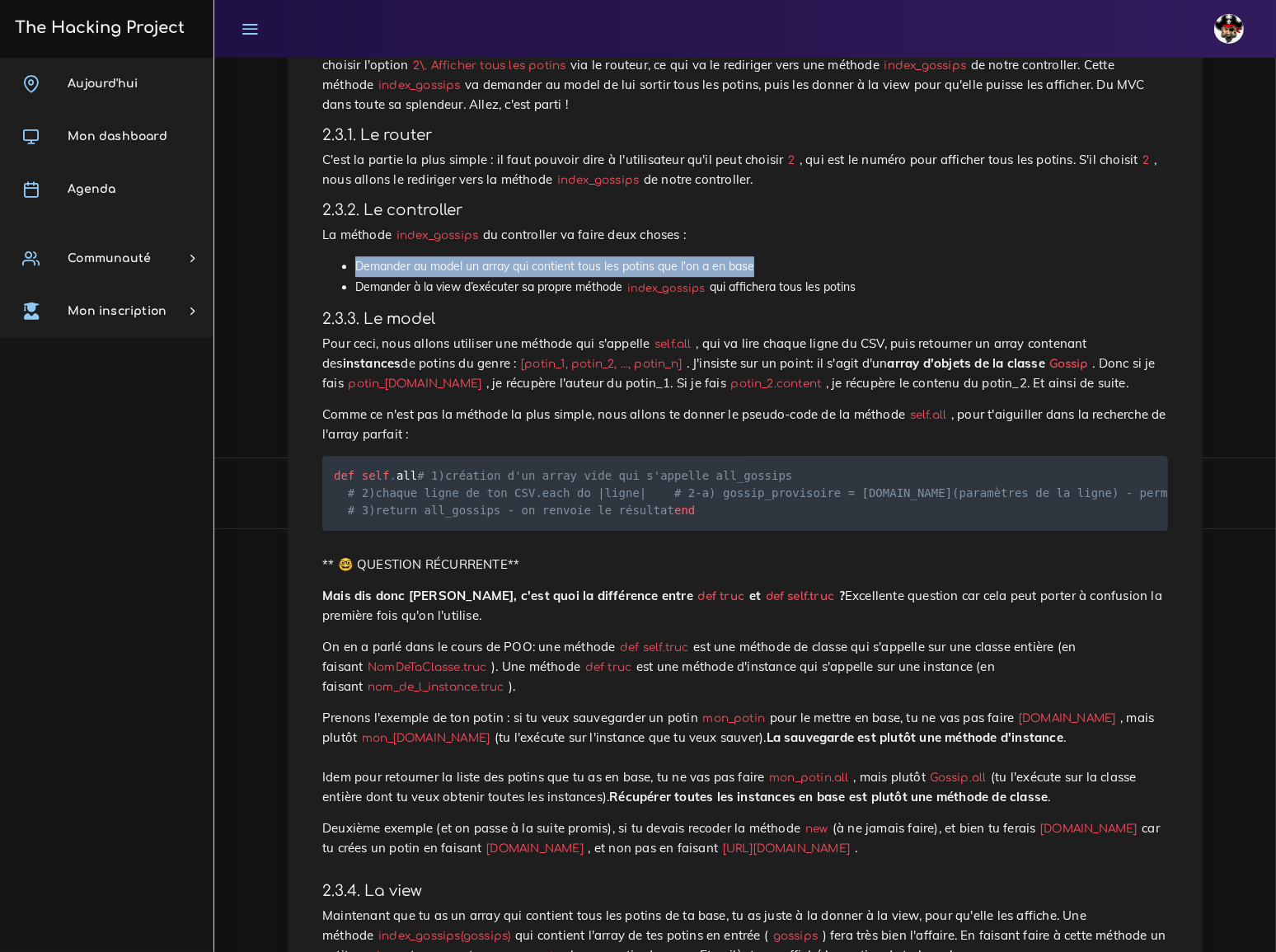
drag, startPoint x: 355, startPoint y: 107, endPoint x: 760, endPoint y: 102, distance: 405.0
click at [760, 256] on li "Demander au model un array qui contient tous les potins que l'on a en base" at bounding box center [761, 266] width 812 height 21
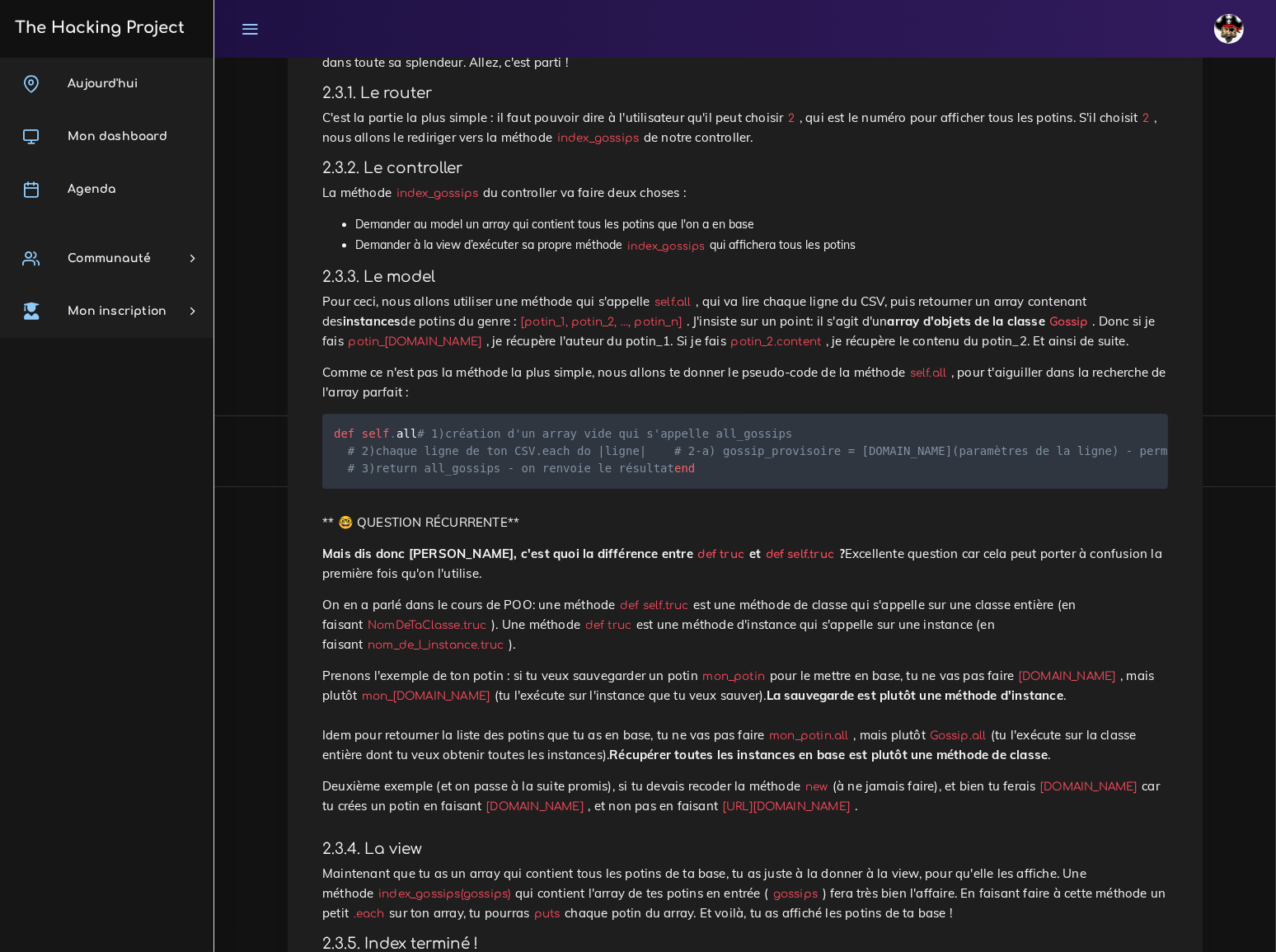
scroll to position [5536, 0]
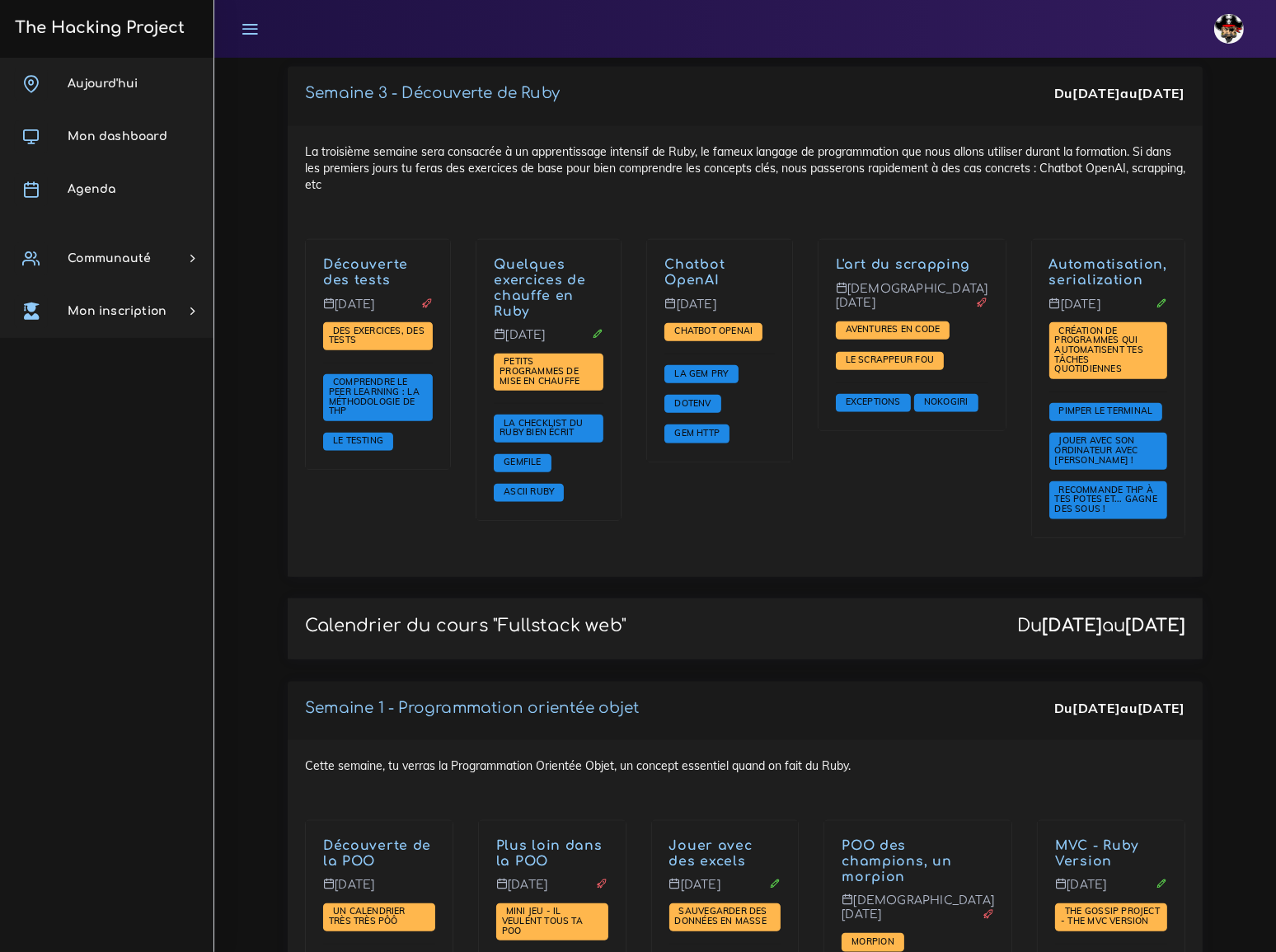
scroll to position [2173, 0]
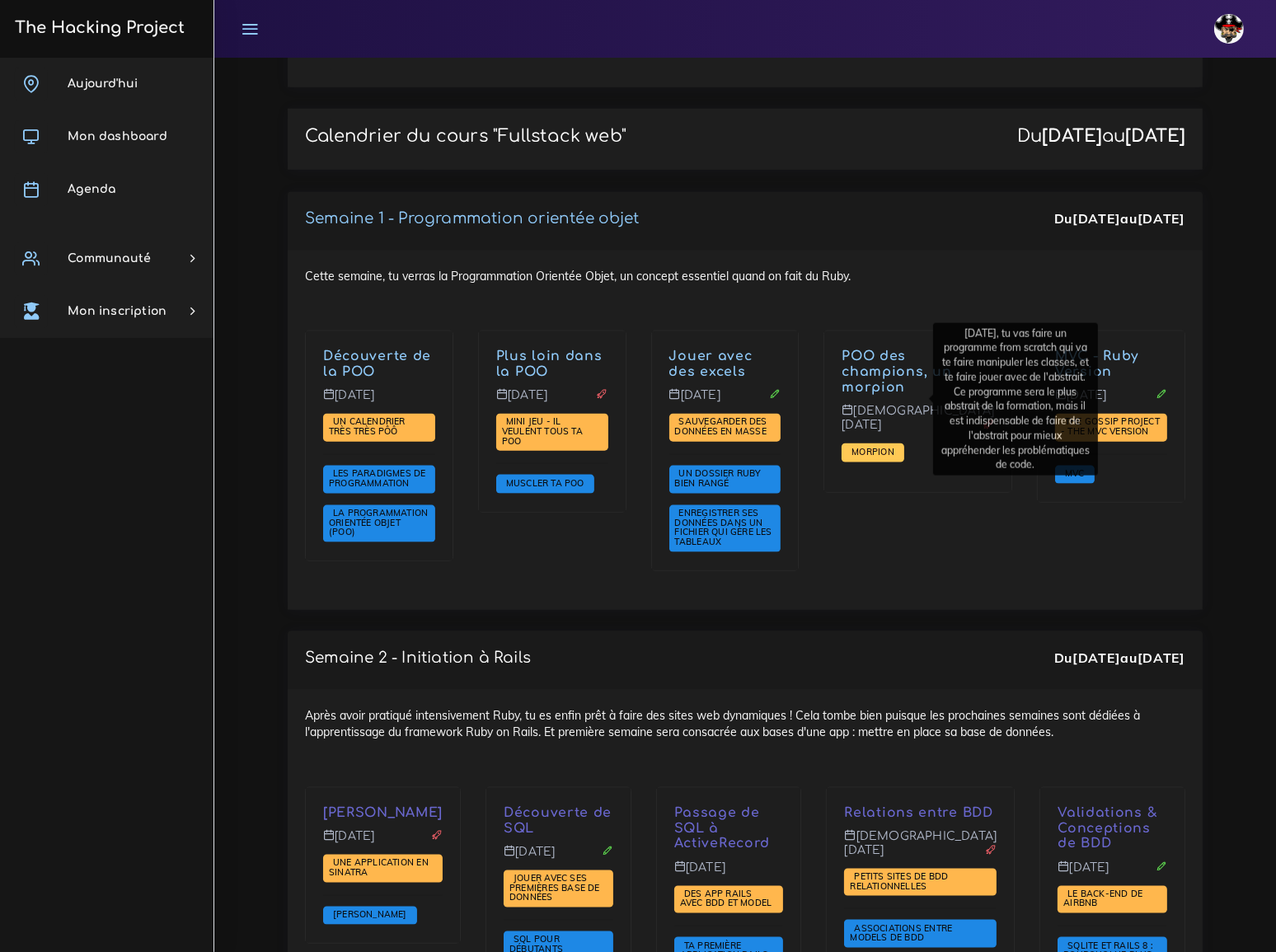
click at [897, 446] on span "Morpion" at bounding box center [872, 451] width 50 height 12
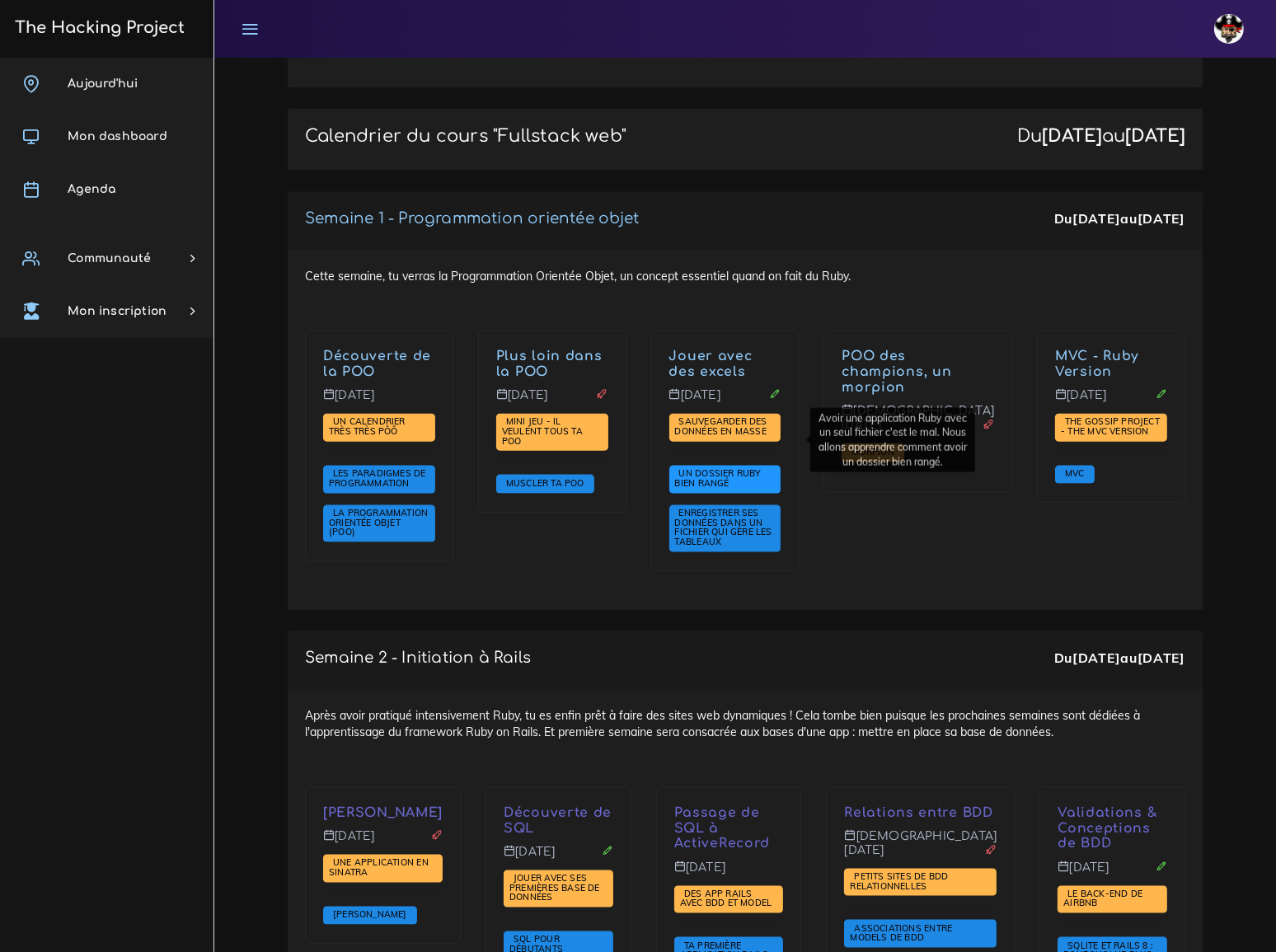
click at [735, 466] on span "Un dossier Ruby bien rangé" at bounding box center [724, 479] width 112 height 28
click at [738, 467] on span "Un dossier Ruby bien rangé" at bounding box center [718, 478] width 86 height 21
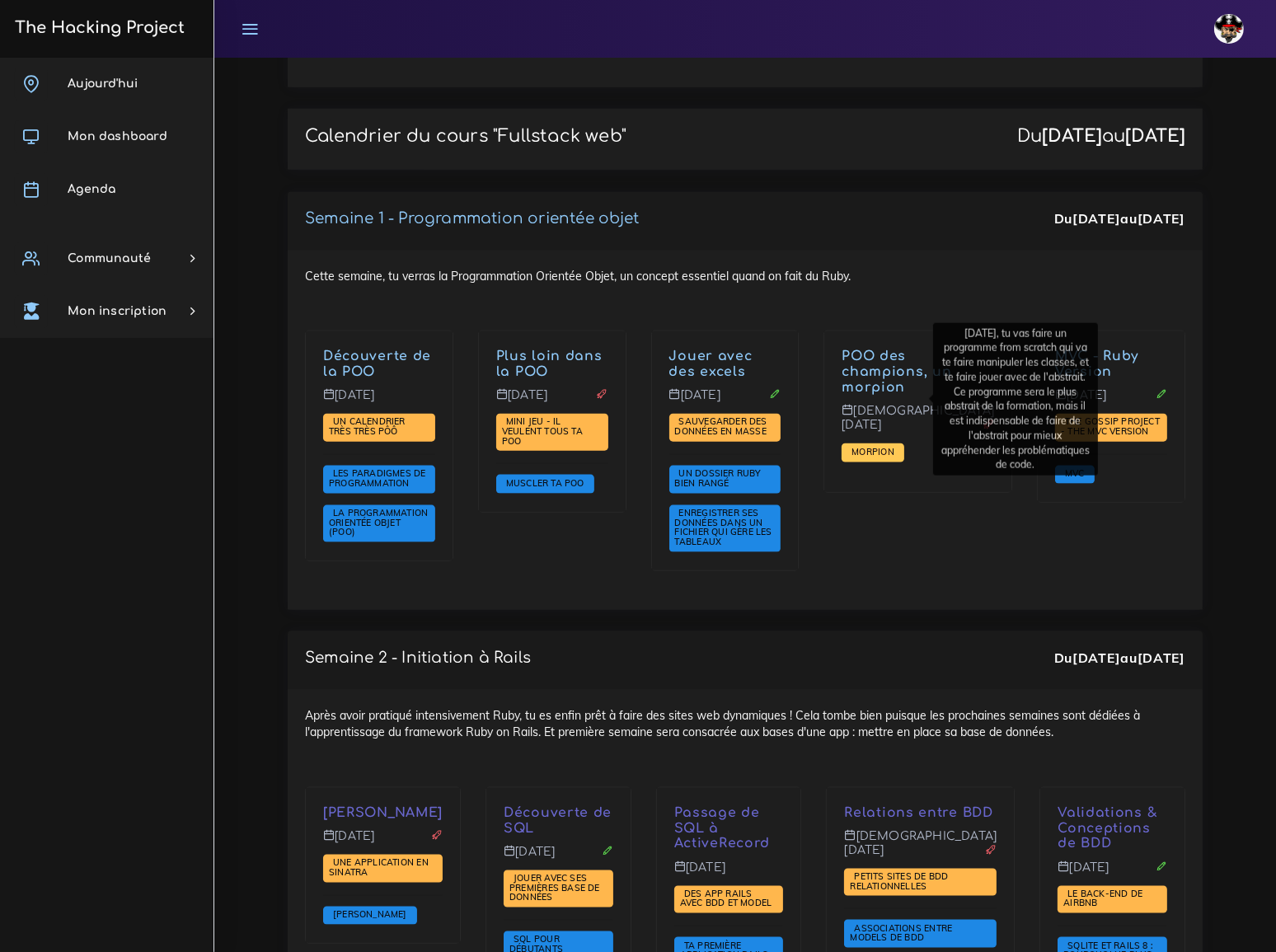
click at [893, 446] on span "Morpion" at bounding box center [872, 451] width 50 height 12
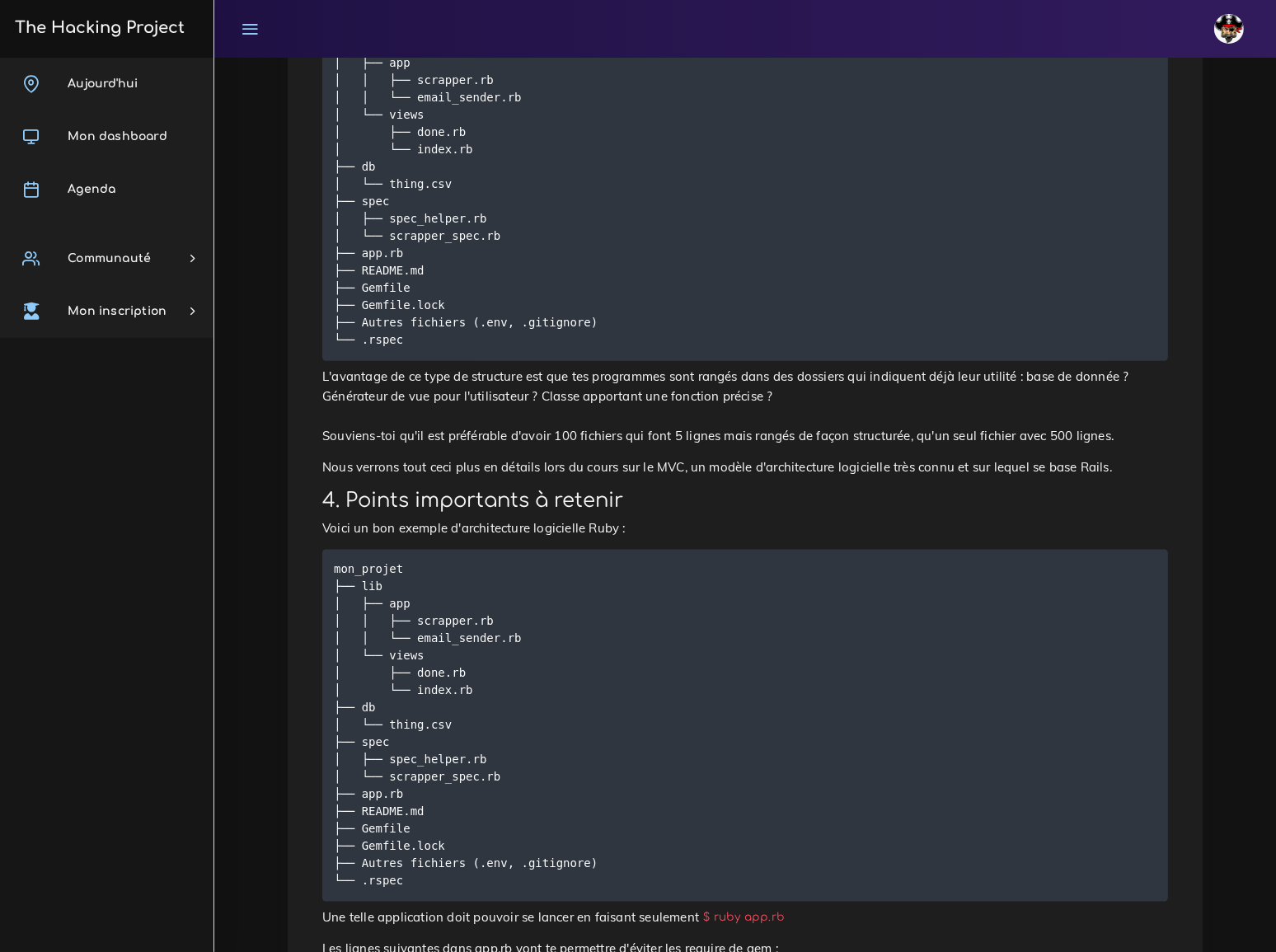
scroll to position [2275, 0]
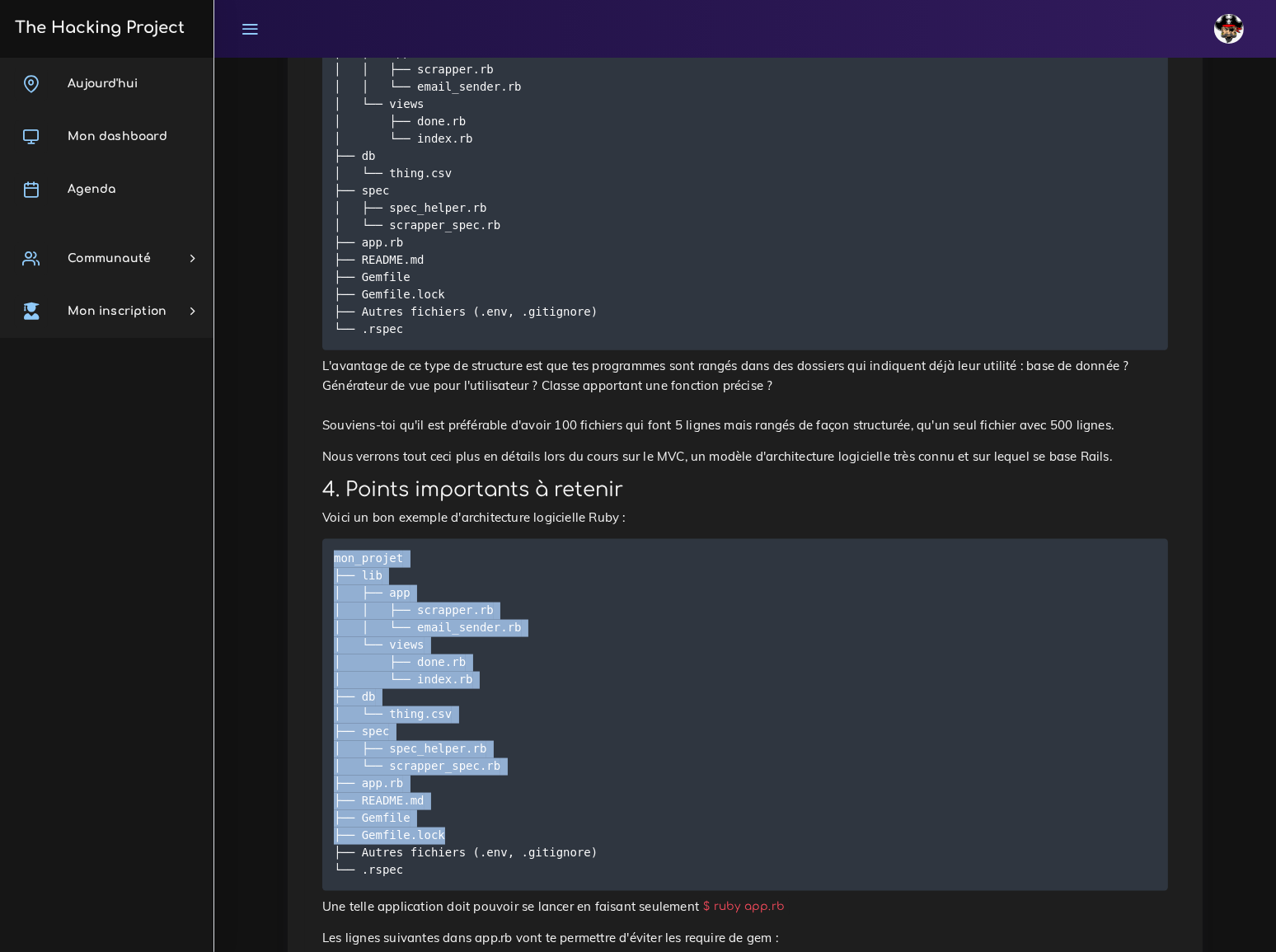
drag, startPoint x: 334, startPoint y: 415, endPoint x: 493, endPoint y: 694, distance: 321.1
click at [493, 694] on pre "mon_projet ├── lib │ ├── app │ │ ├── scrapper.rb │ │ └── email_sender.rb │ └── …" at bounding box center [745, 715] width 845 height 352
click at [617, 592] on pre "mon_projet ├── lib │ ├── app │ │ ├── scrapper.rb │ │ └── email_sender.rb │ └── …" at bounding box center [745, 715] width 845 height 352
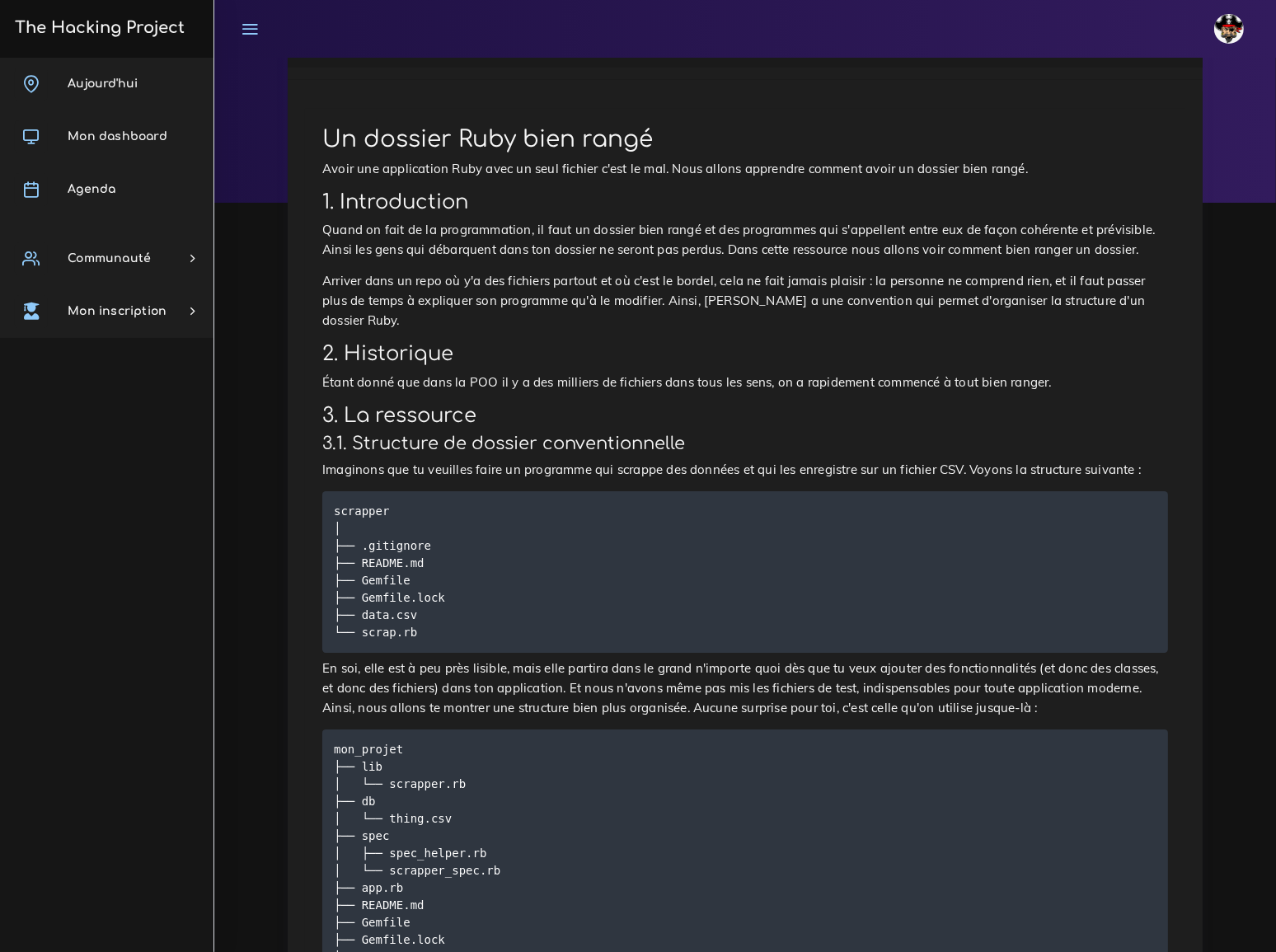
scroll to position [0, 0]
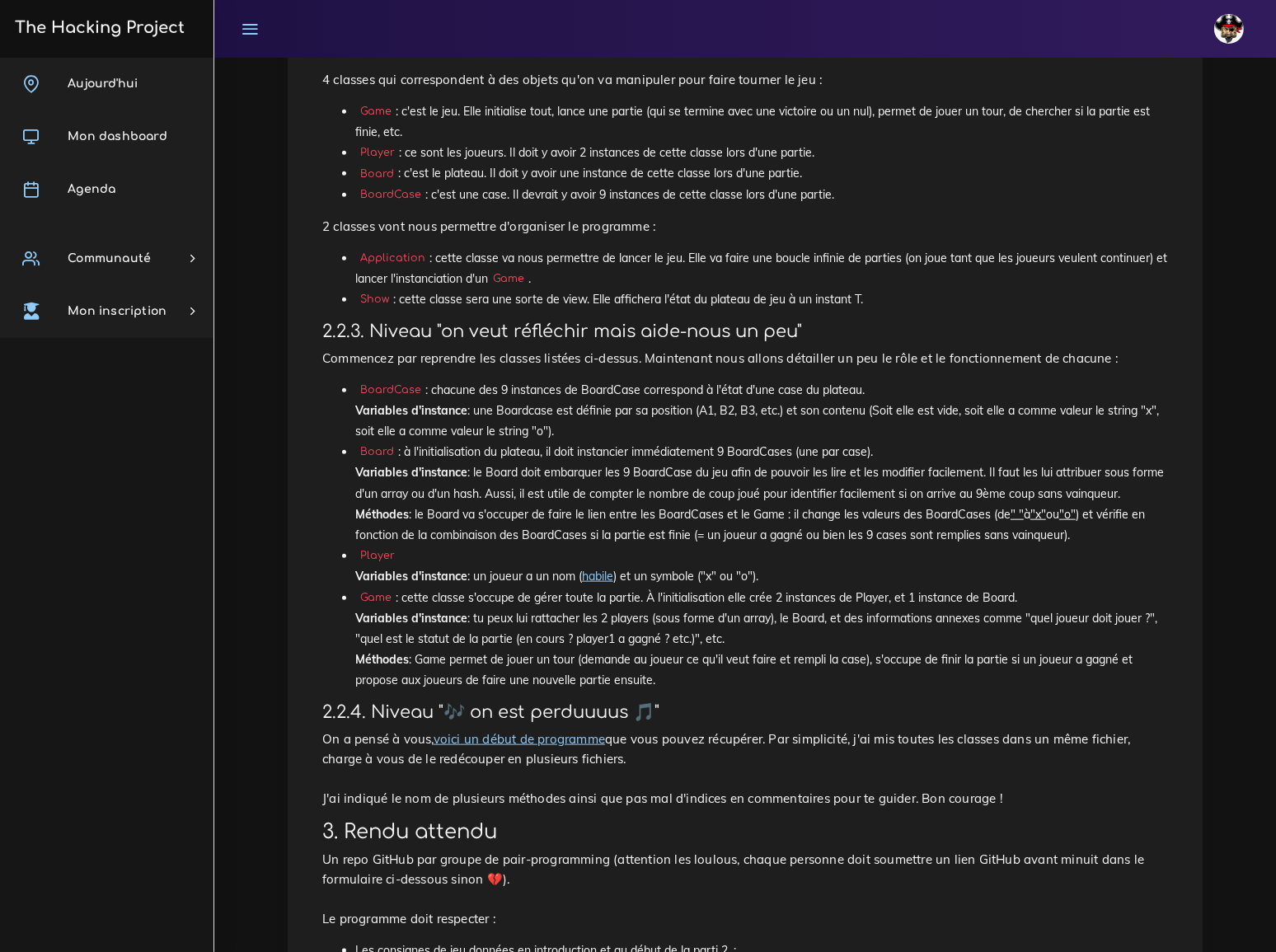
scroll to position [2013, 0]
click at [530, 729] on link "voici un début de programme" at bounding box center [518, 736] width 171 height 15
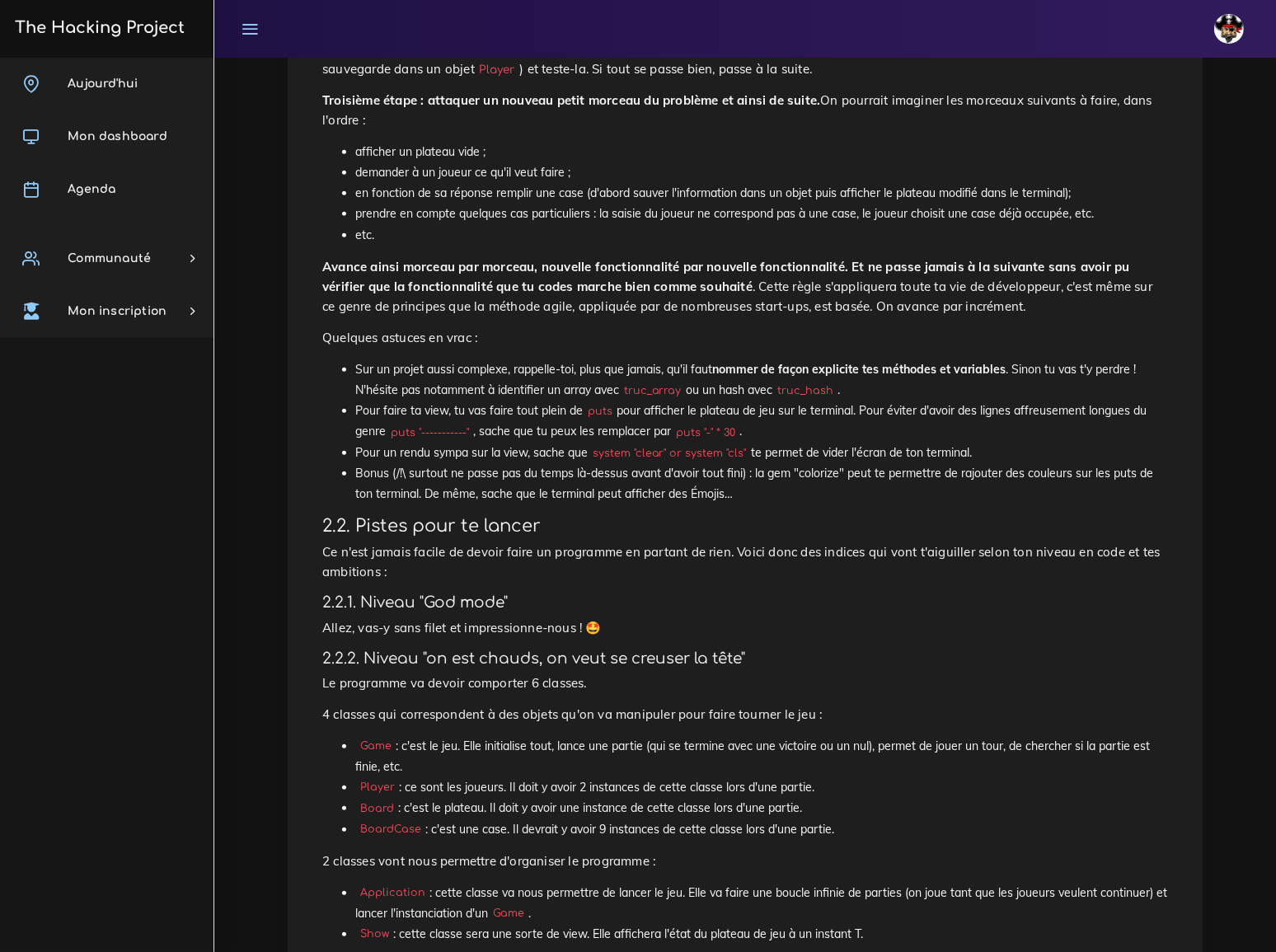
scroll to position [1274, 0]
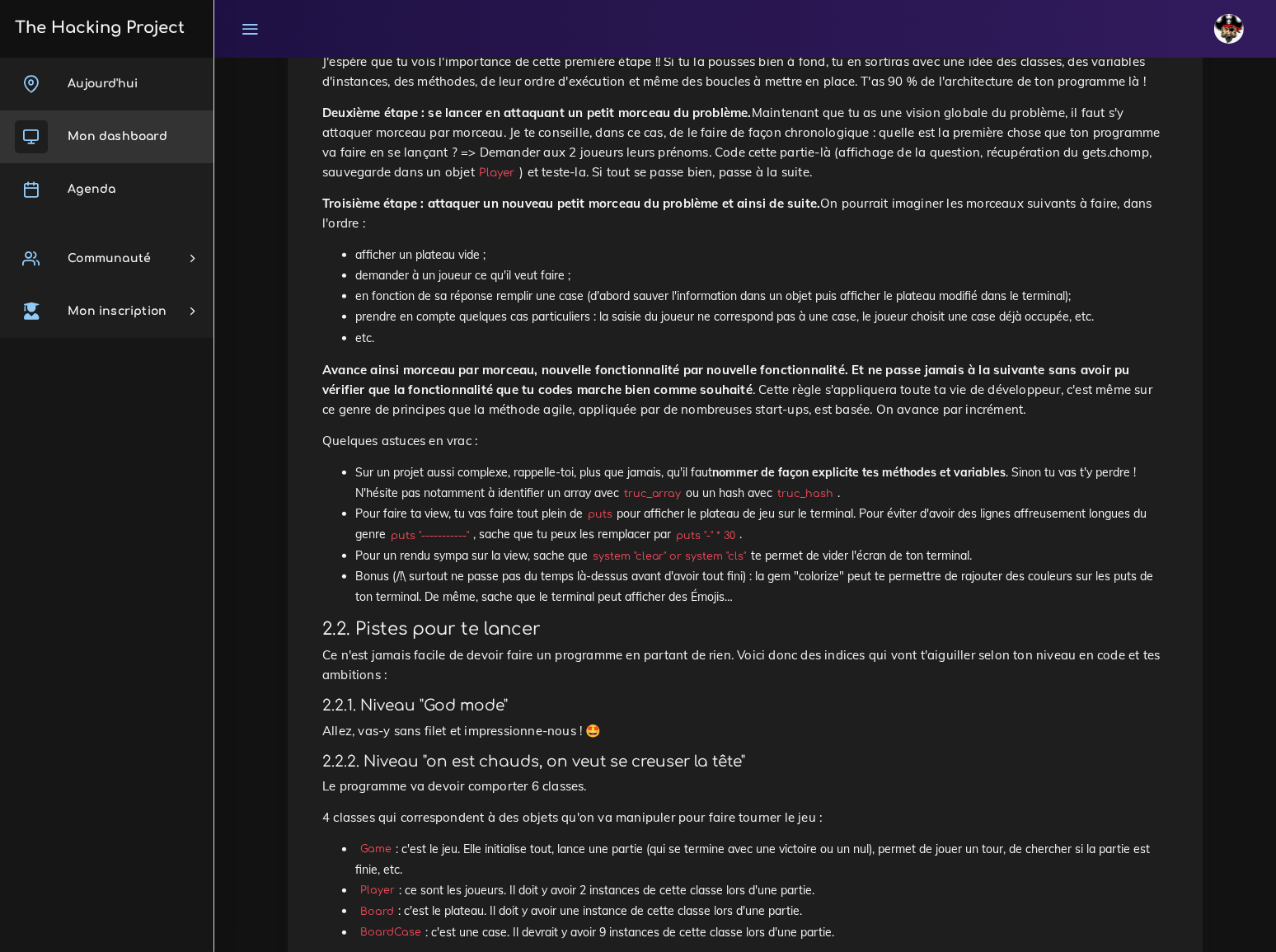
click at [95, 138] on span "Mon dashboard" at bounding box center [116, 136] width 99 height 13
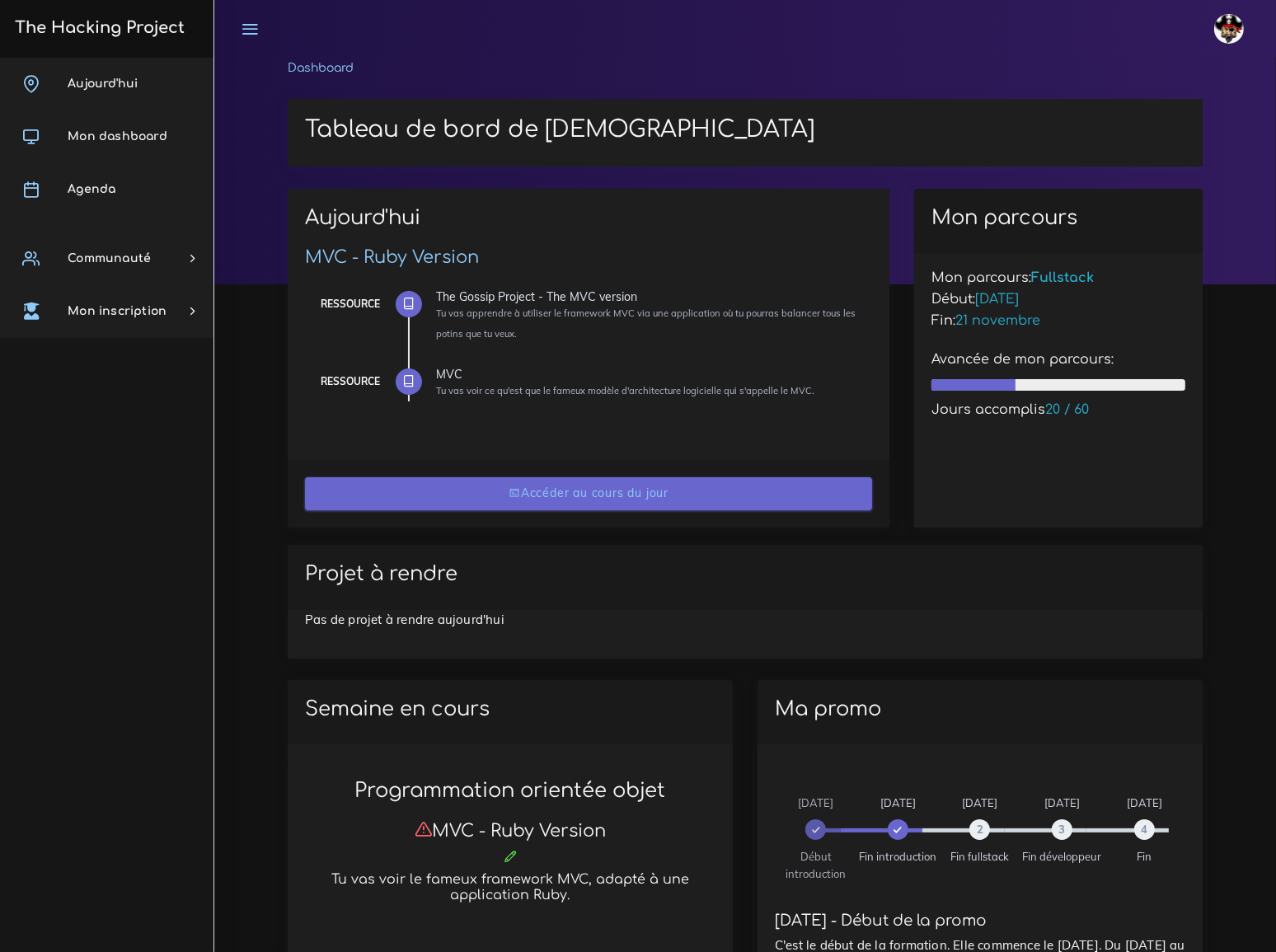
click at [604, 489] on link "Accéder au cours du jour" at bounding box center [588, 494] width 567 height 34
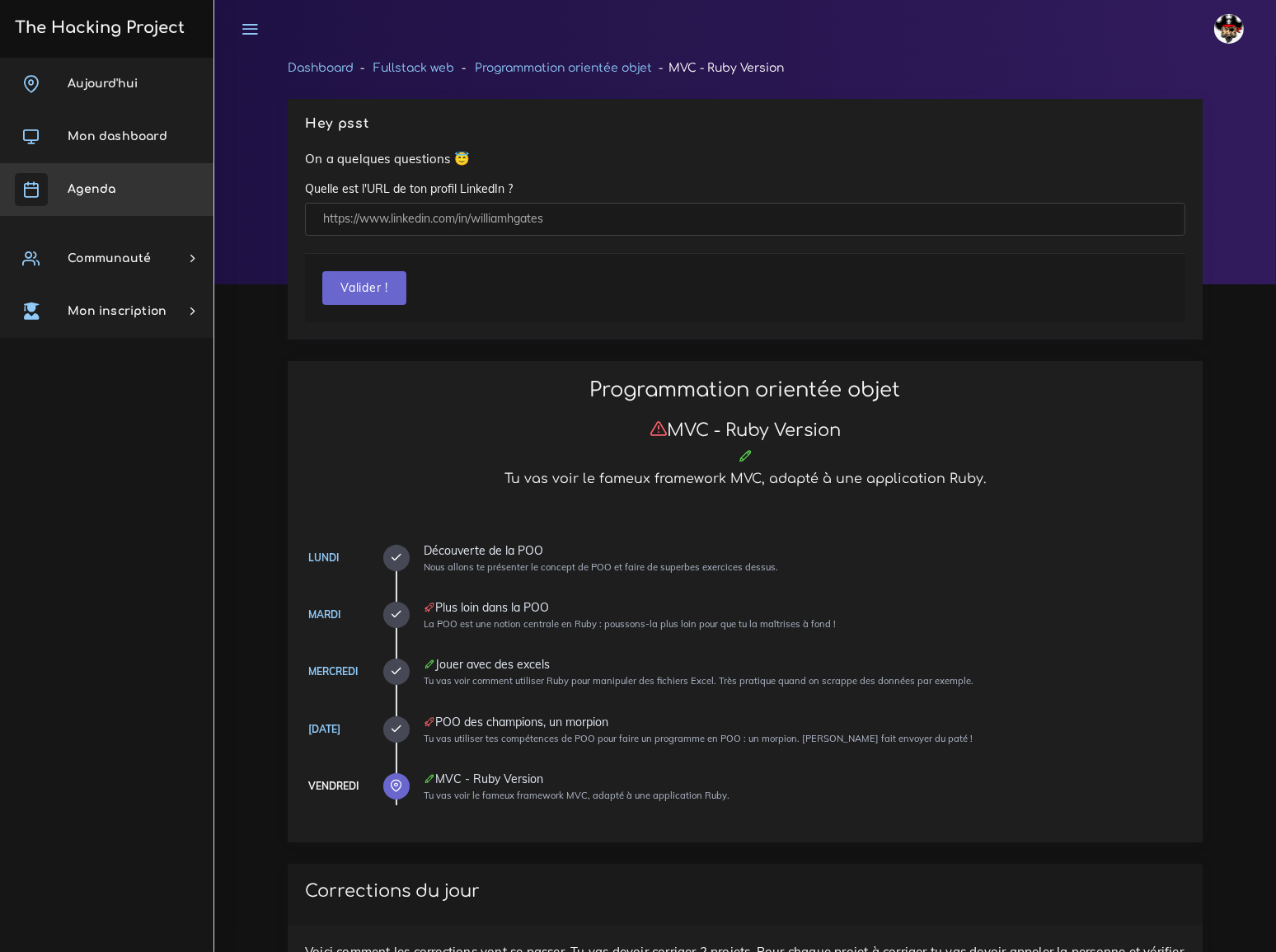
click at [89, 184] on span "Agenda" at bounding box center [90, 189] width 47 height 13
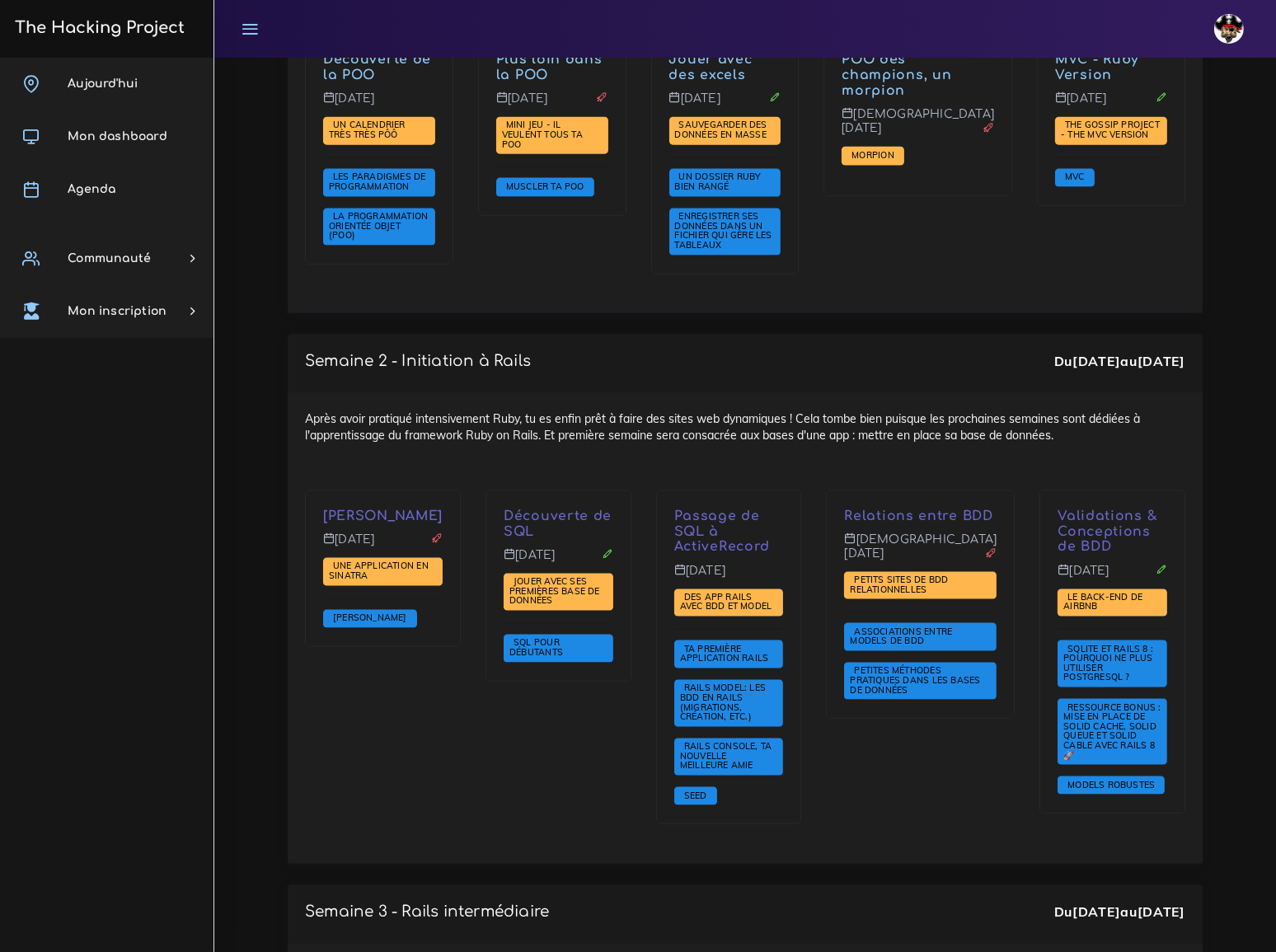
scroll to position [2547, 0]
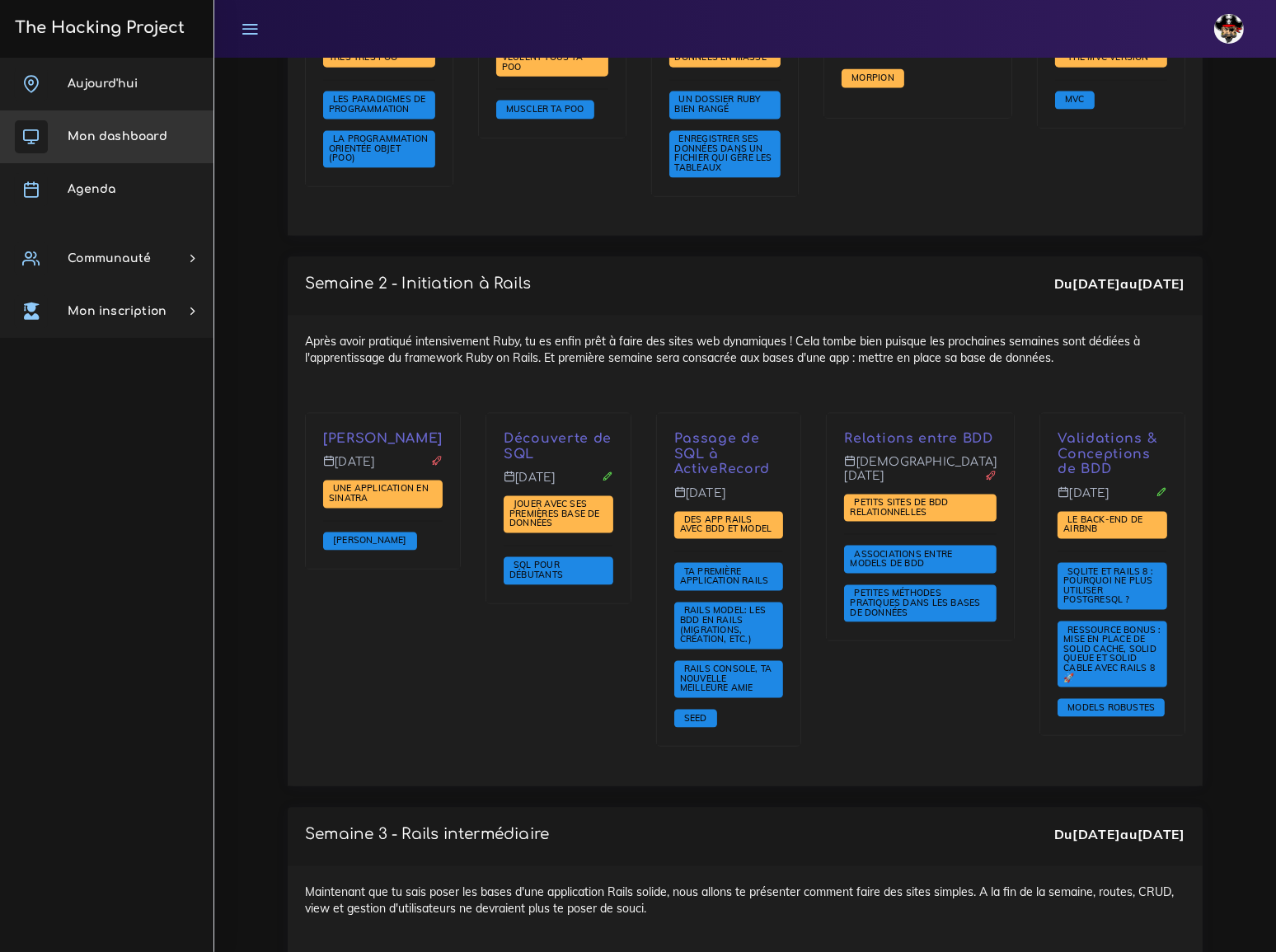
click at [103, 134] on span "Mon dashboard" at bounding box center [116, 136] width 99 height 13
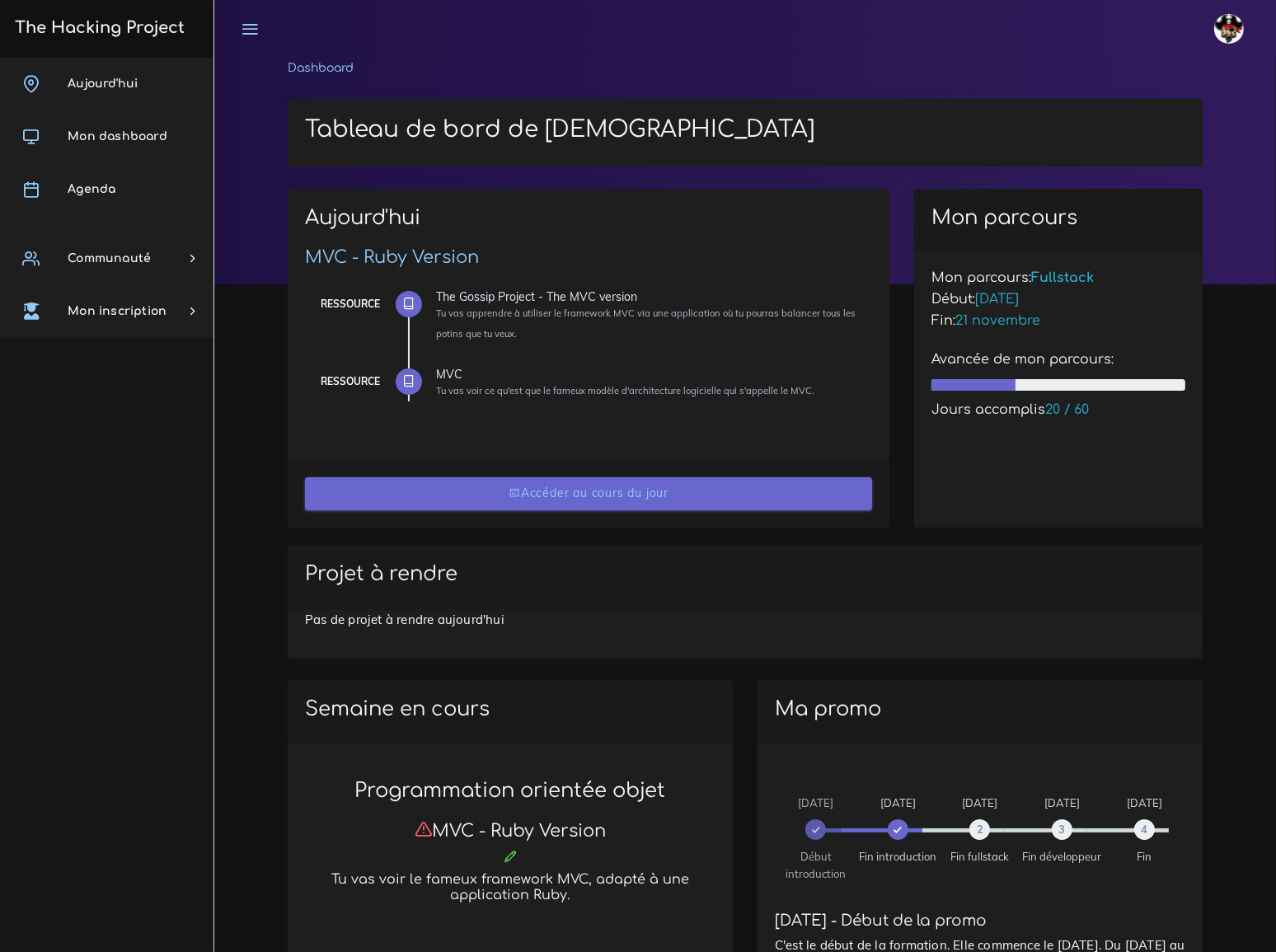
click at [572, 491] on link "Accéder au cours du jour" at bounding box center [588, 494] width 567 height 34
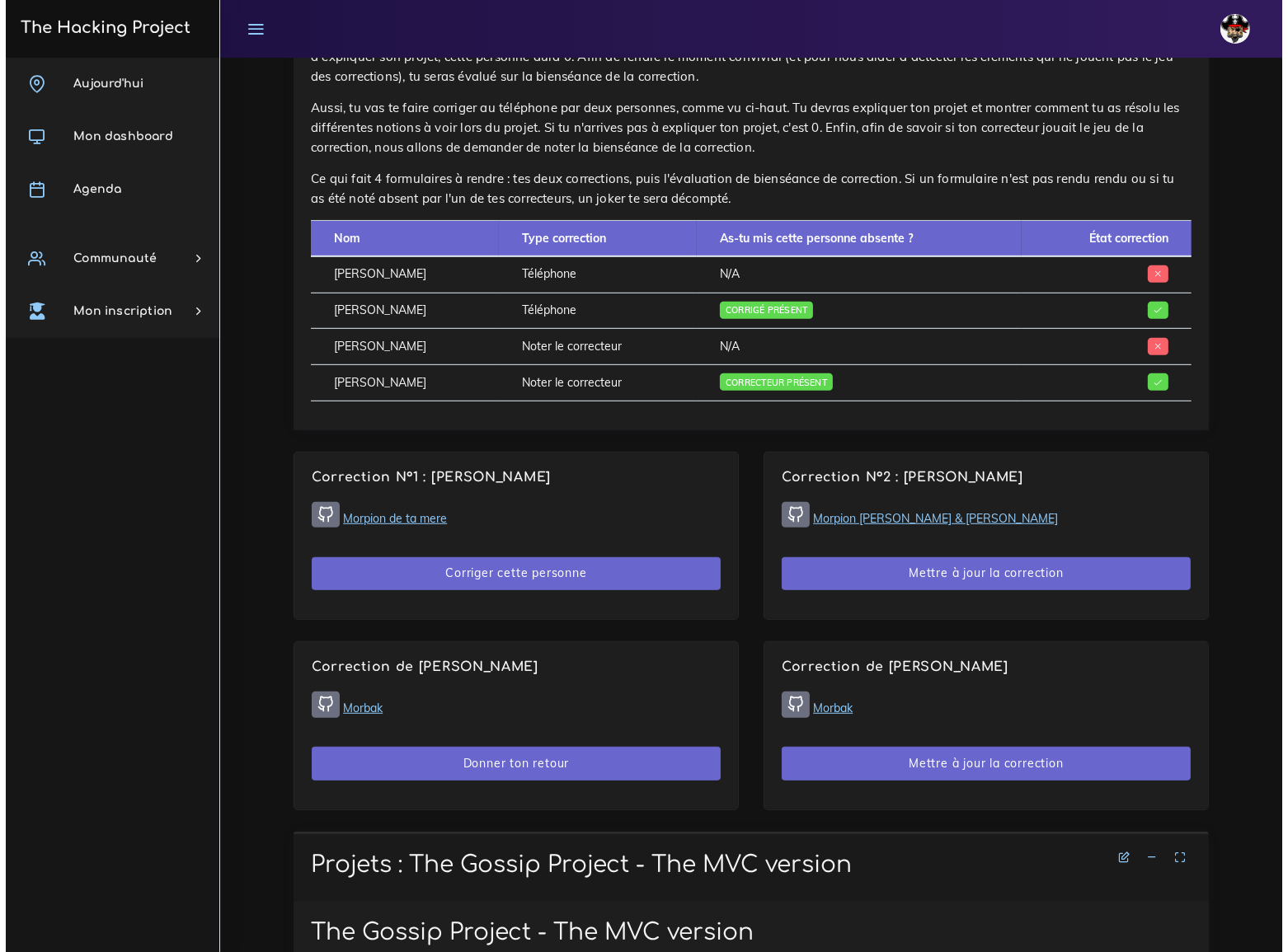
scroll to position [973, 0]
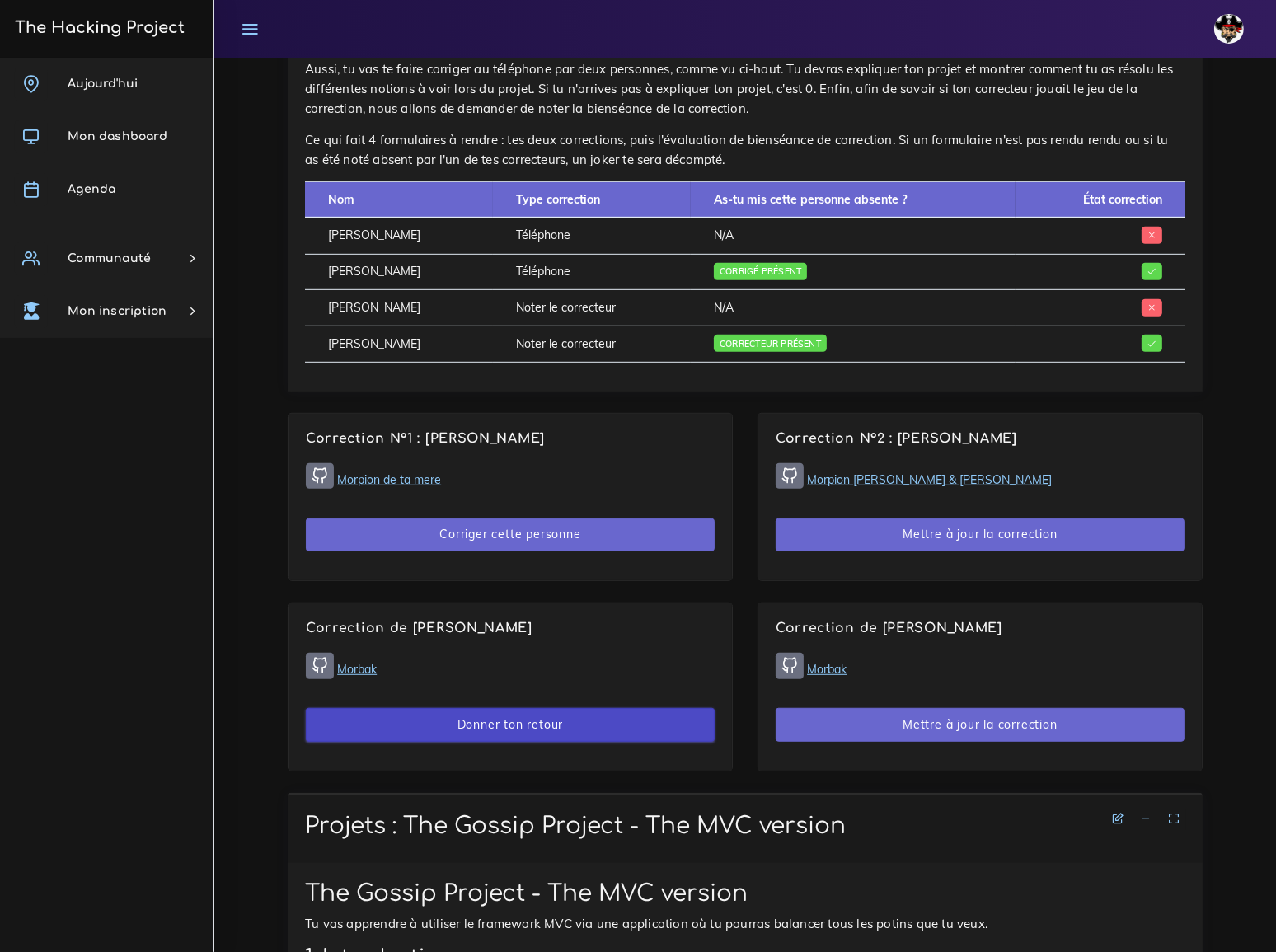
click at [506, 708] on button "Donner ton retour" at bounding box center [510, 725] width 408 height 34
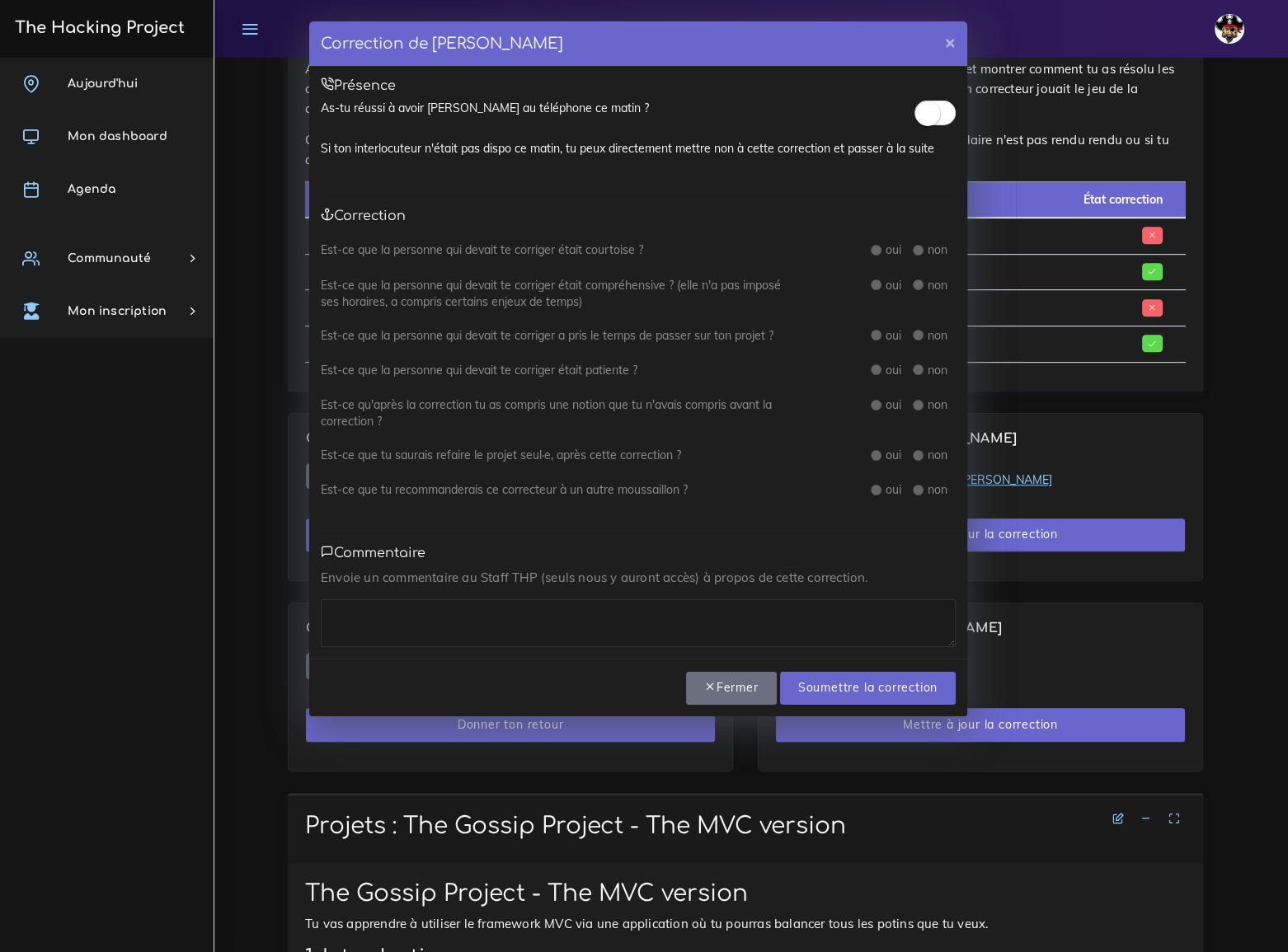
click at [928, 116] on small at bounding box center [928, 114] width 25 height 25
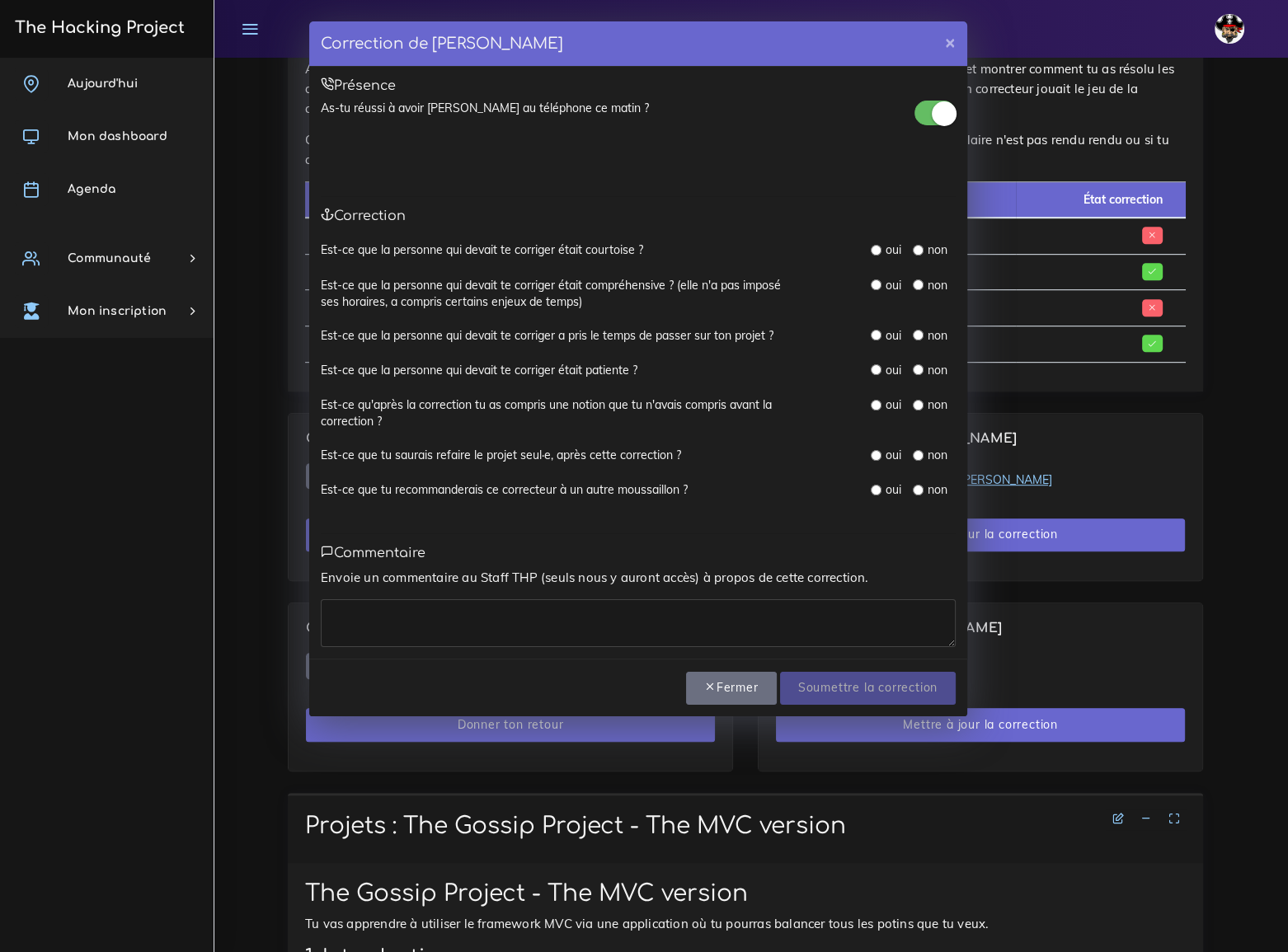
click at [872, 248] on input "radio" at bounding box center [876, 250] width 11 height 11
radio input "true"
click at [874, 285] on input "radio" at bounding box center [876, 285] width 11 height 11
radio input "true"
click at [875, 332] on input "radio" at bounding box center [876, 335] width 11 height 11
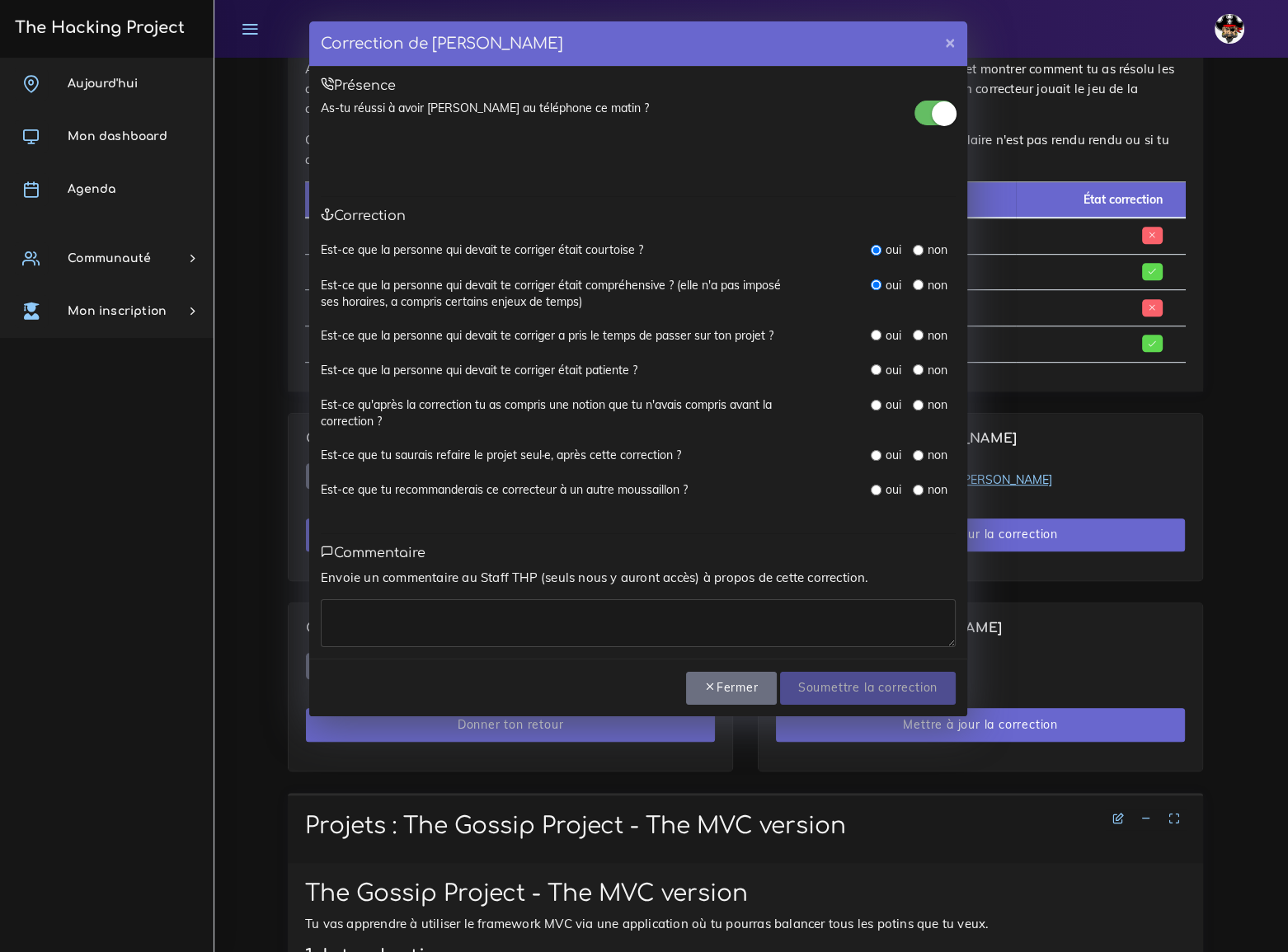
radio input "true"
click at [874, 367] on input "radio" at bounding box center [876, 370] width 11 height 11
radio input "true"
click at [877, 399] on input "radio" at bounding box center [876, 405] width 11 height 11
radio input "true"
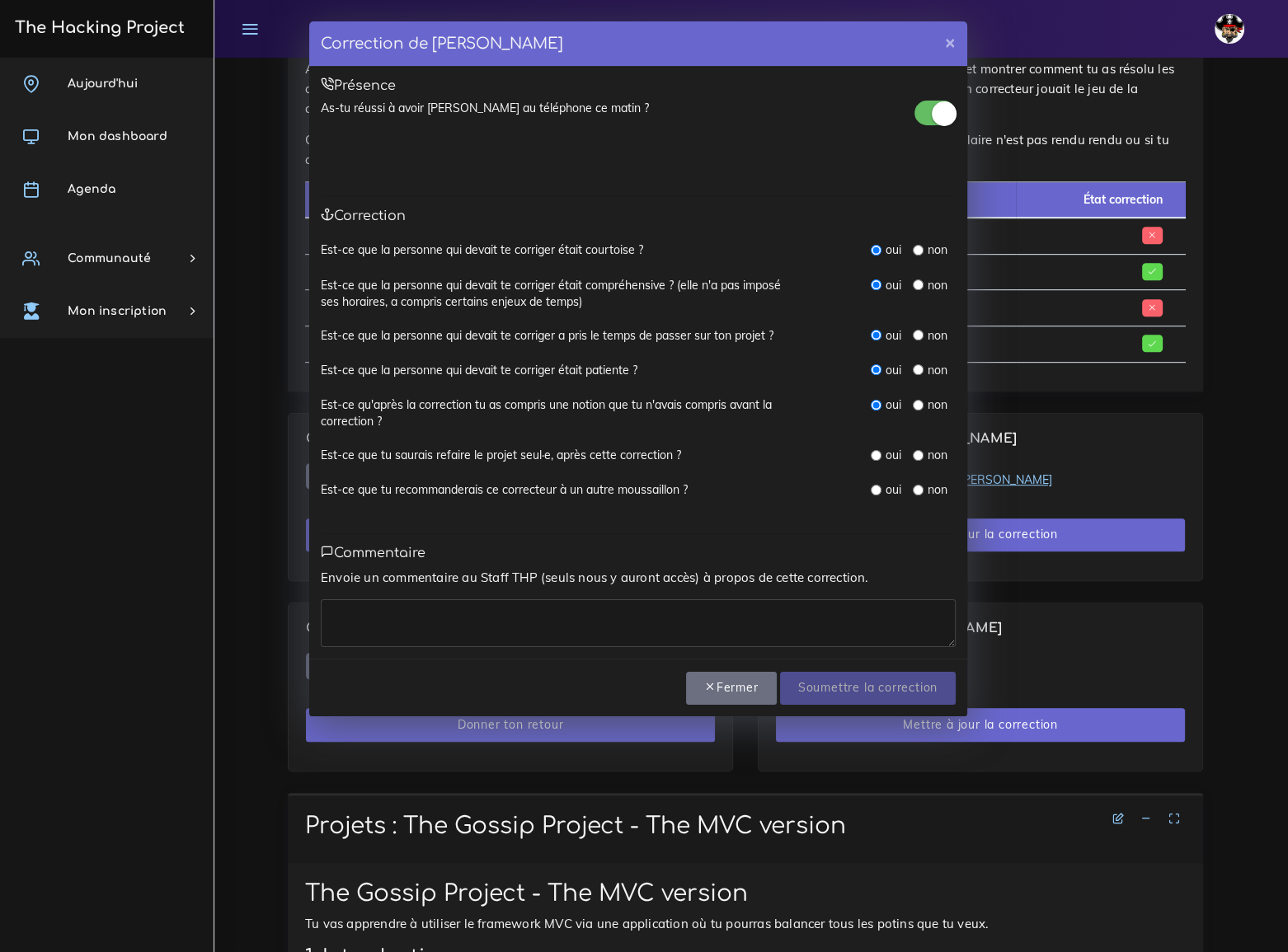
click at [872, 452] on input "radio" at bounding box center [876, 455] width 11 height 11
radio input "true"
click at [875, 487] on input "radio" at bounding box center [876, 490] width 11 height 11
radio input "true"
click at [602, 629] on textarea at bounding box center [638, 622] width 635 height 47
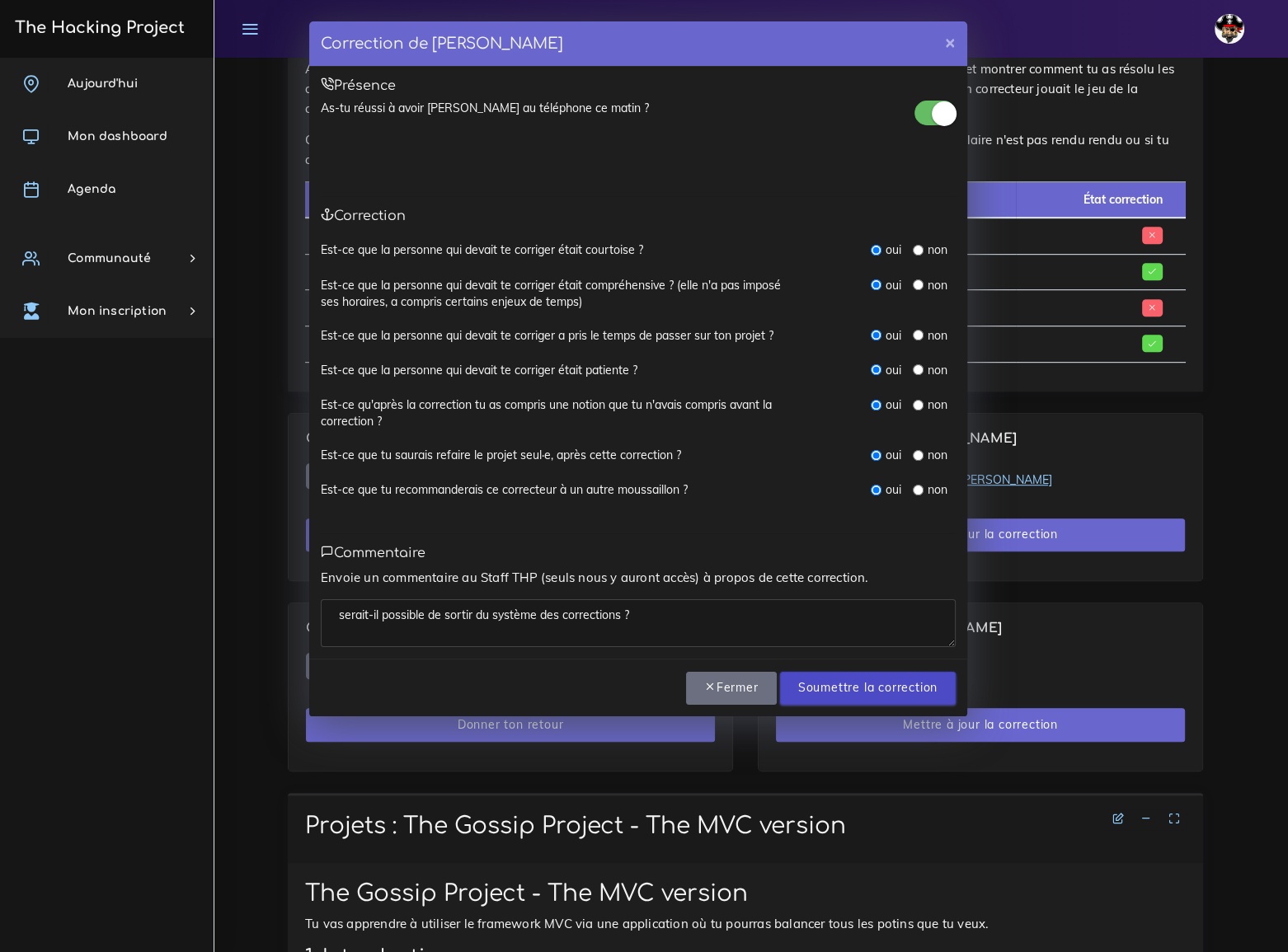
type textarea "serait-il possible de sortir du système des corrections ?"
click at [843, 687] on input "Soumettre la correction" at bounding box center [868, 689] width 176 height 34
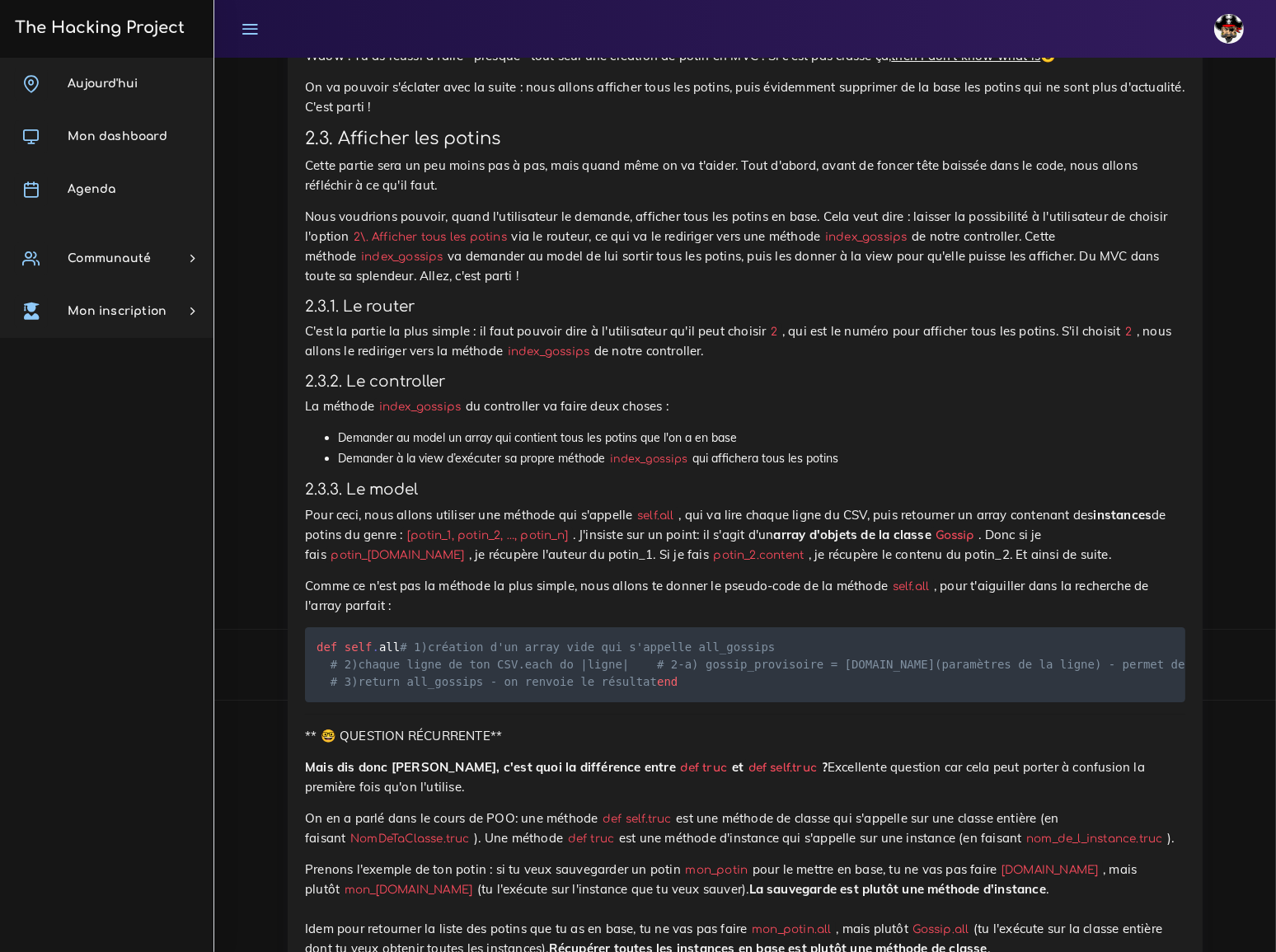
scroll to position [6892, 0]
